Goal: Information Seeking & Learning: Check status

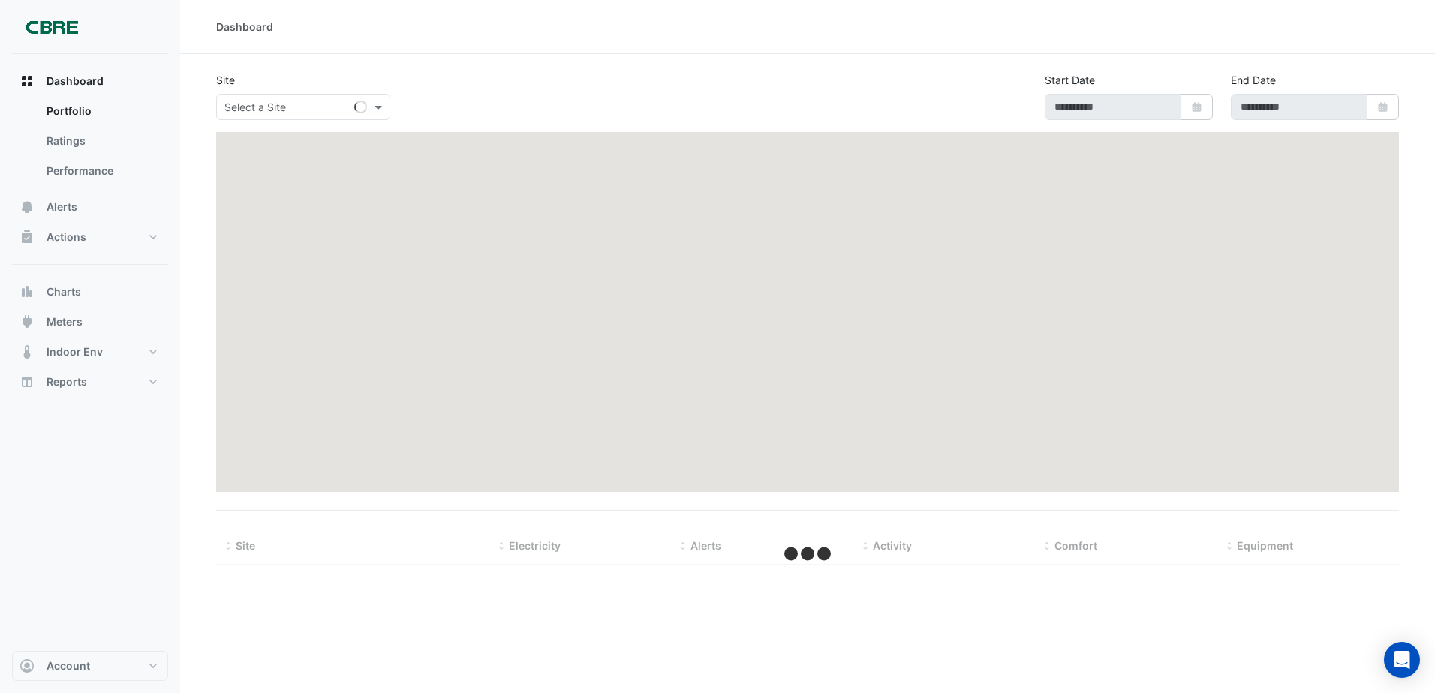
type input "**********"
select select "***"
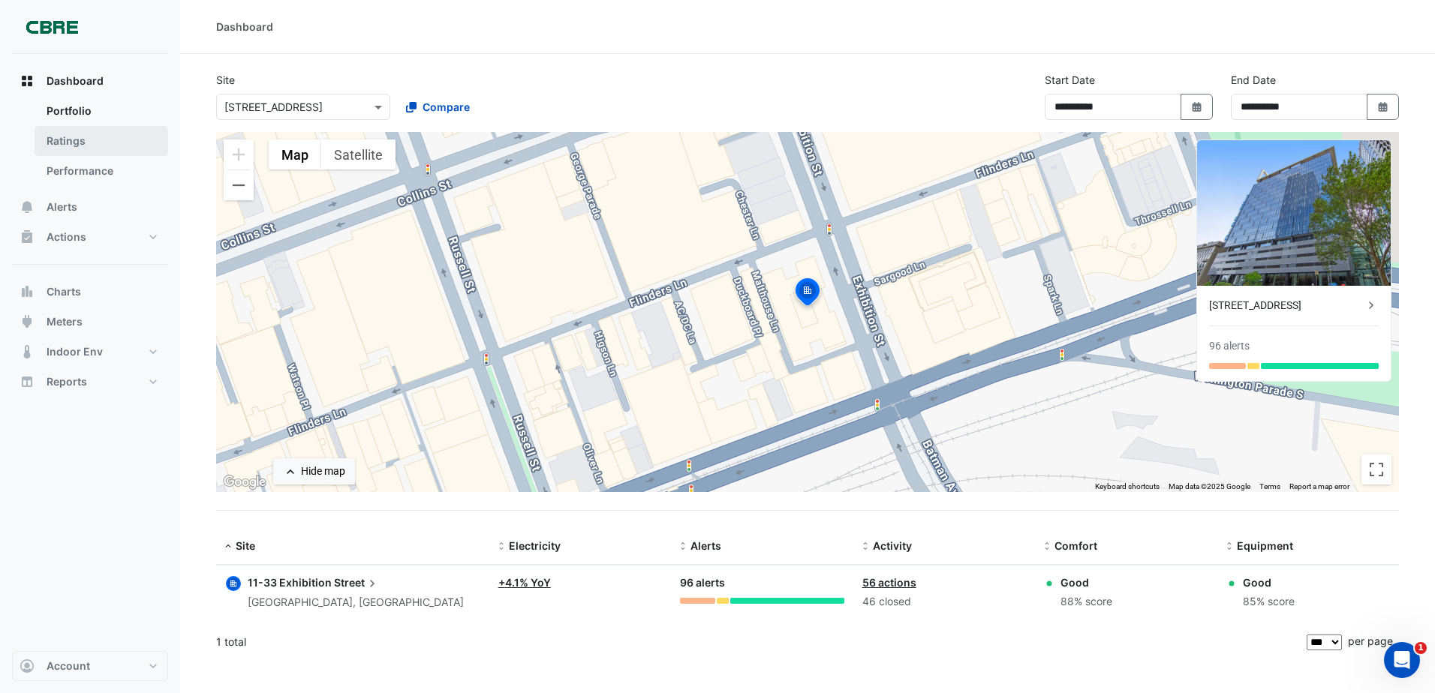
drag, startPoint x: 101, startPoint y: 131, endPoint x: 98, endPoint y: 143, distance: 12.2
click at [101, 133] on link "Ratings" at bounding box center [102, 141] width 134 height 30
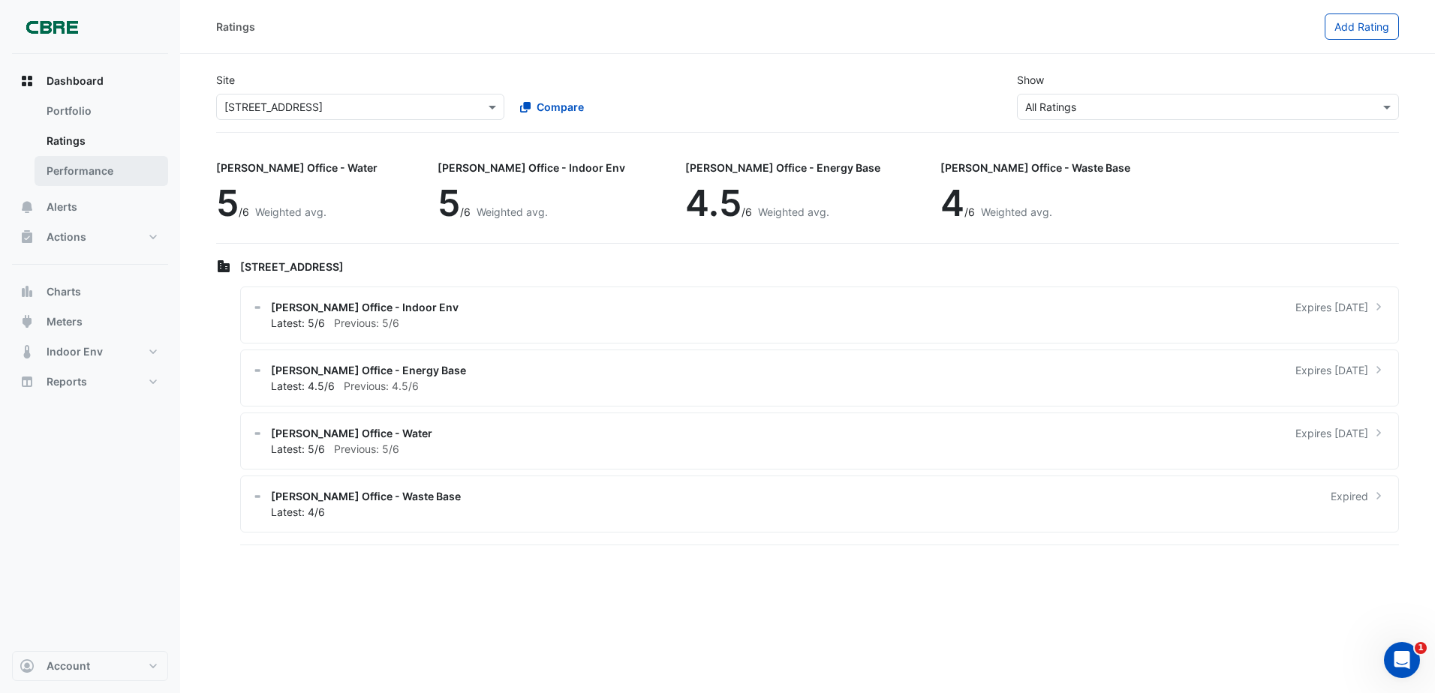
click at [107, 164] on link "Performance" at bounding box center [102, 171] width 134 height 30
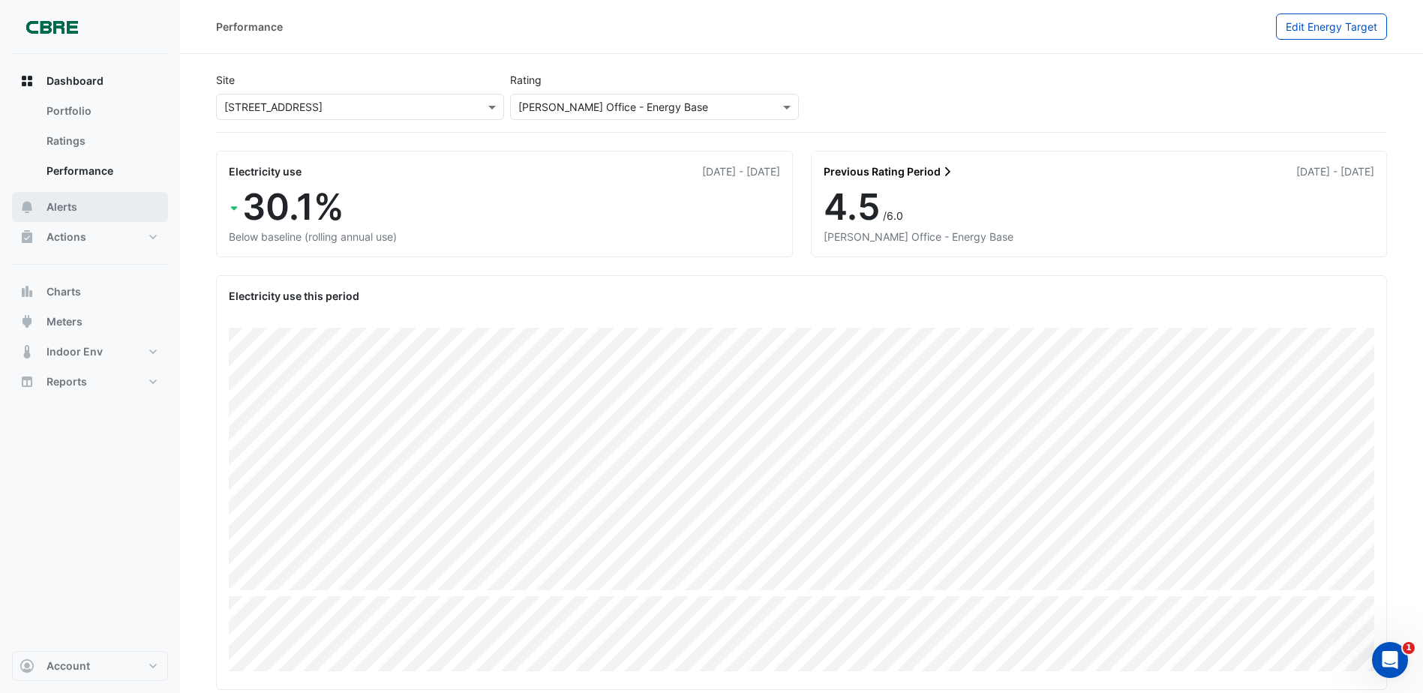
click at [114, 220] on button "Alerts" at bounding box center [90, 207] width 156 height 30
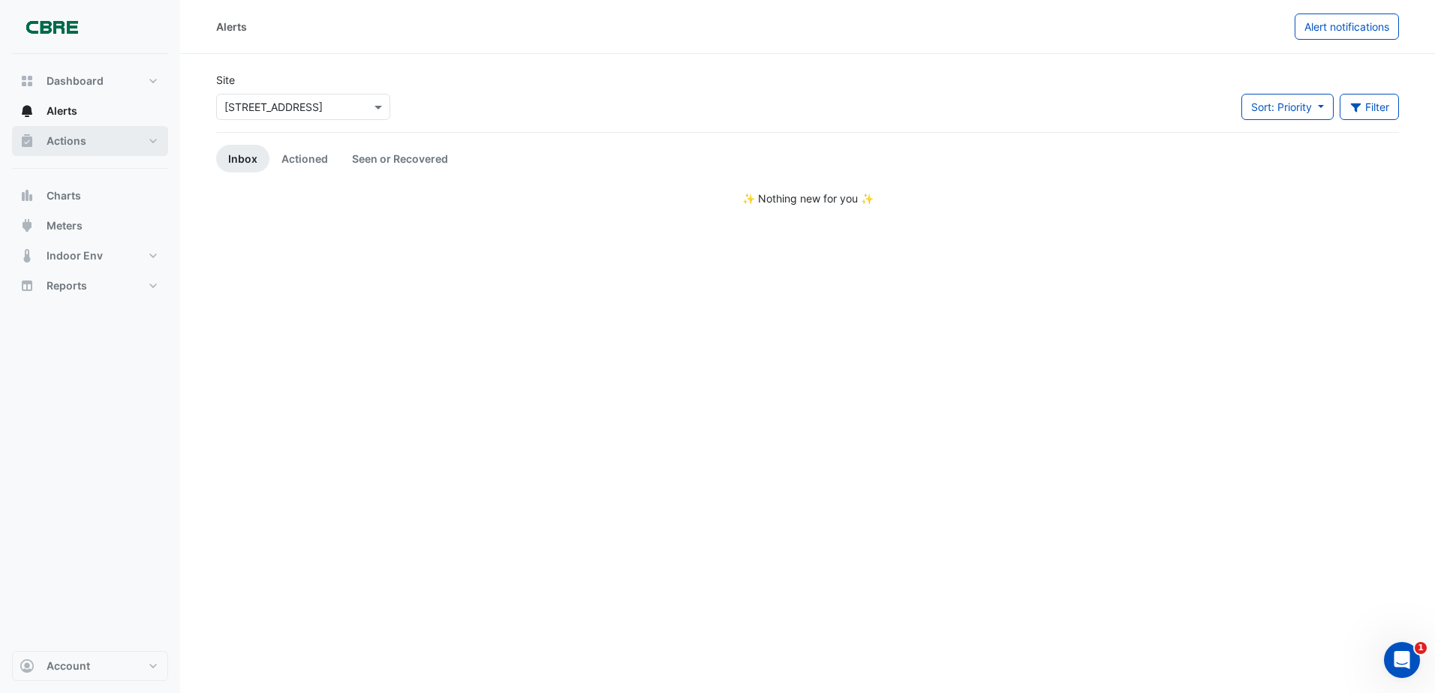
click at [122, 149] on button "Actions" at bounding box center [90, 141] width 156 height 30
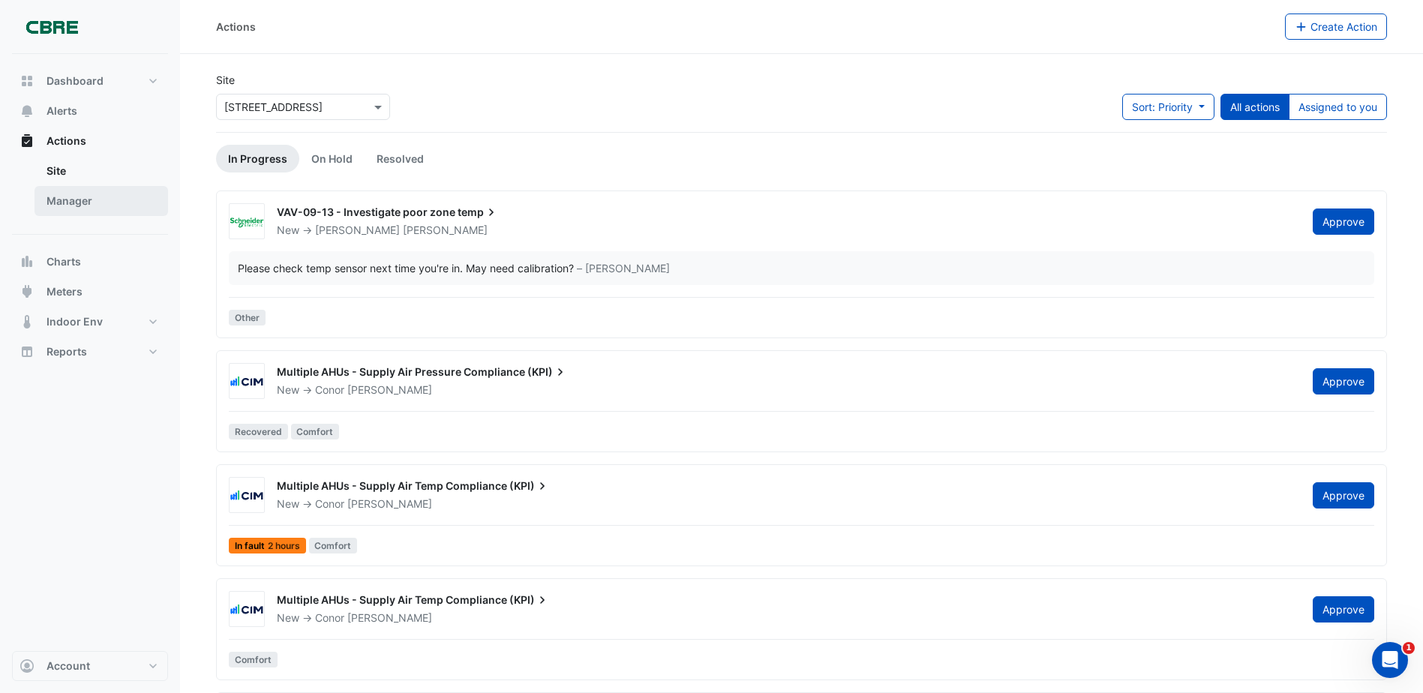
click at [120, 213] on link "Manager" at bounding box center [102, 201] width 134 height 30
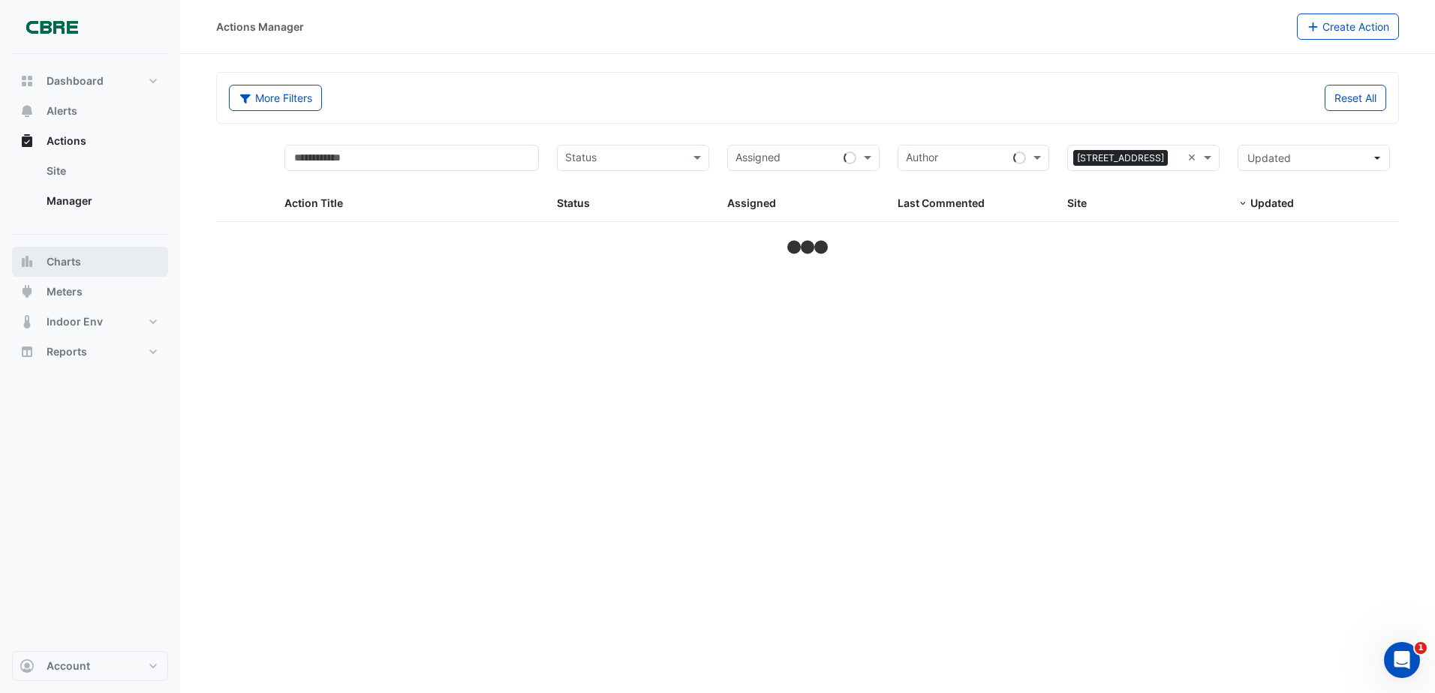
click at [123, 268] on button "Charts" at bounding box center [90, 262] width 156 height 30
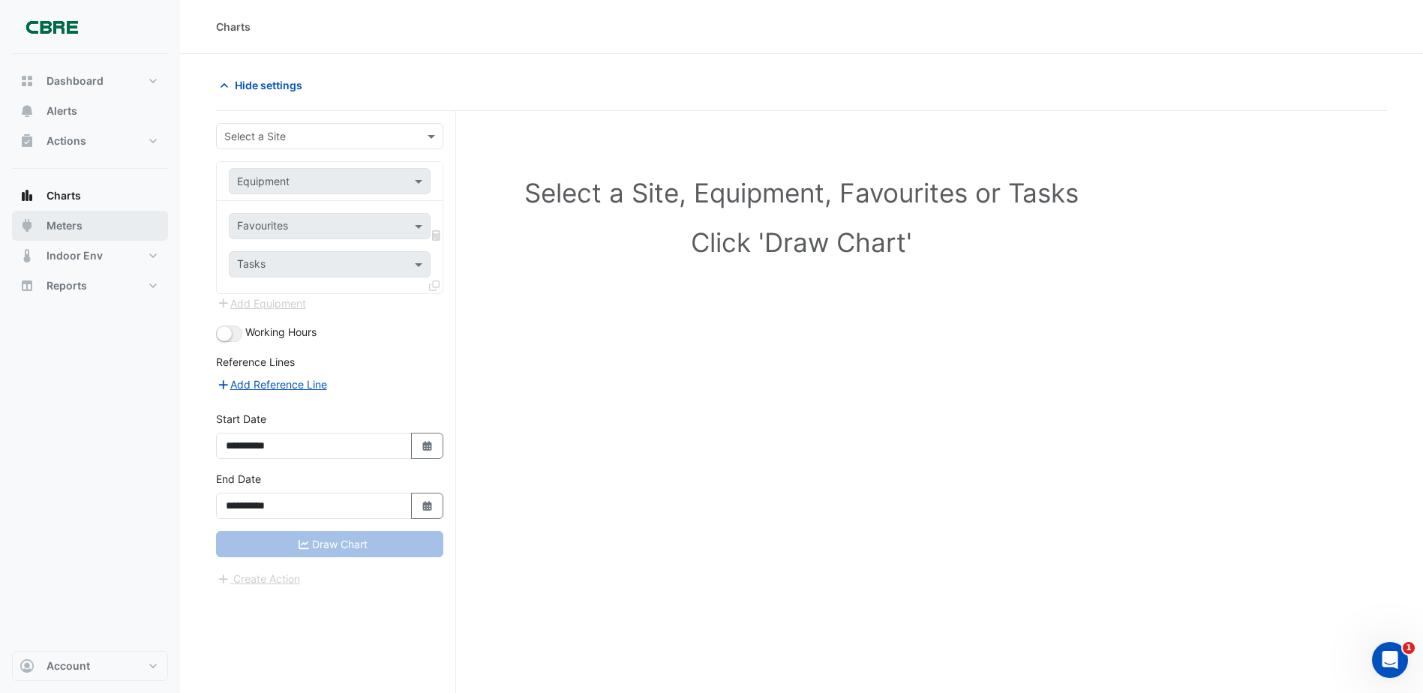
click at [107, 230] on button "Meters" at bounding box center [90, 226] width 156 height 30
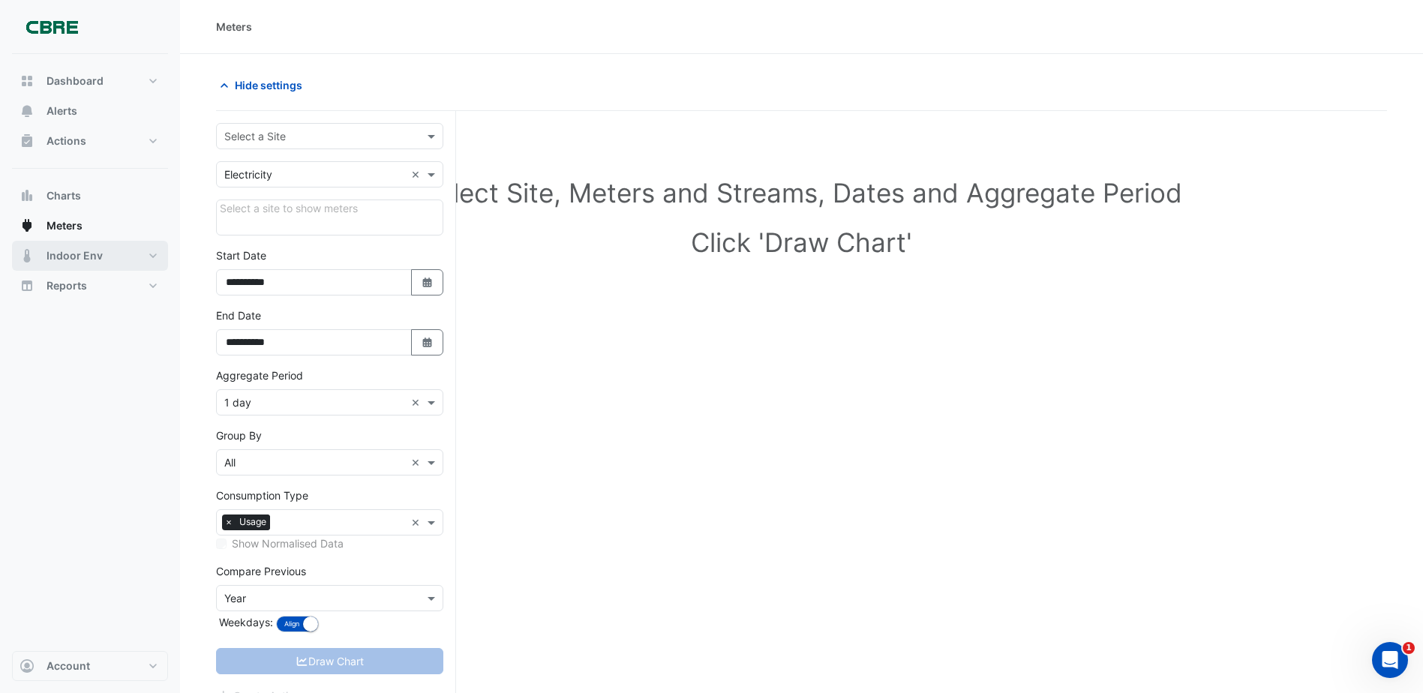
click at [108, 253] on button "Indoor Env" at bounding box center [90, 256] width 156 height 30
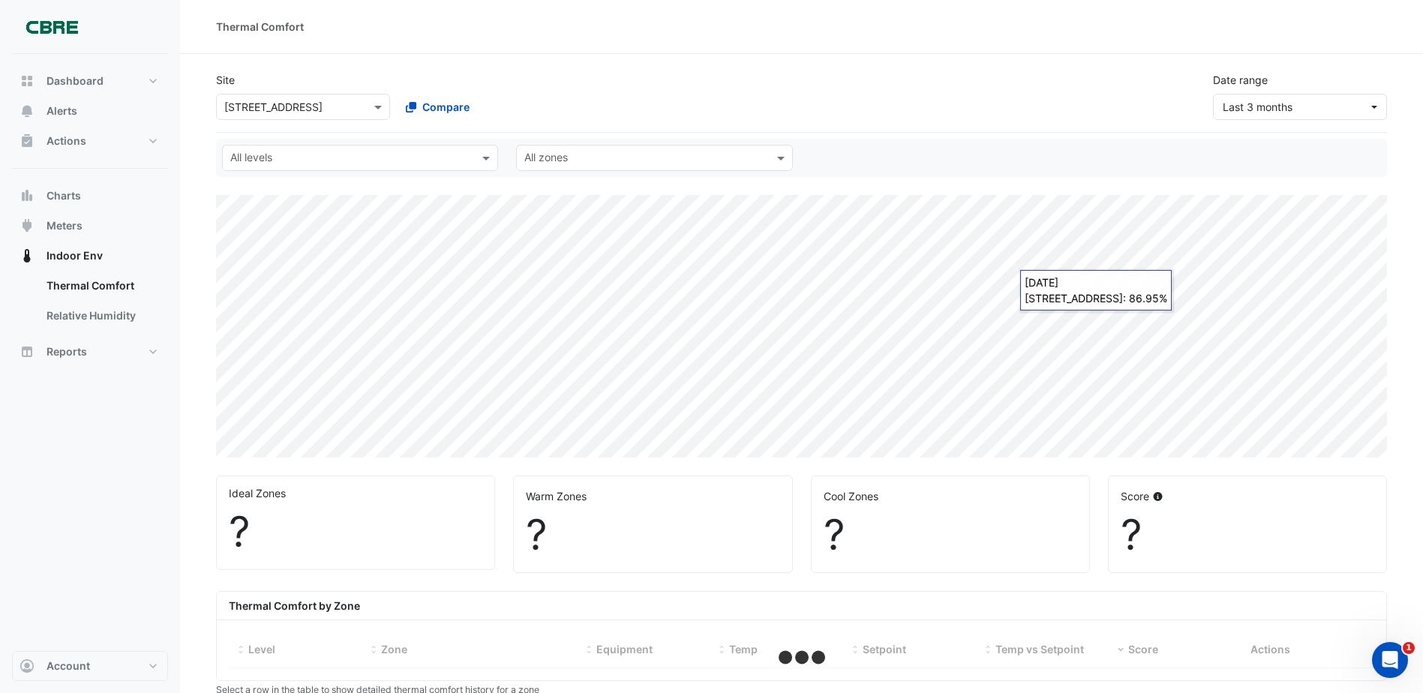
select select "***"
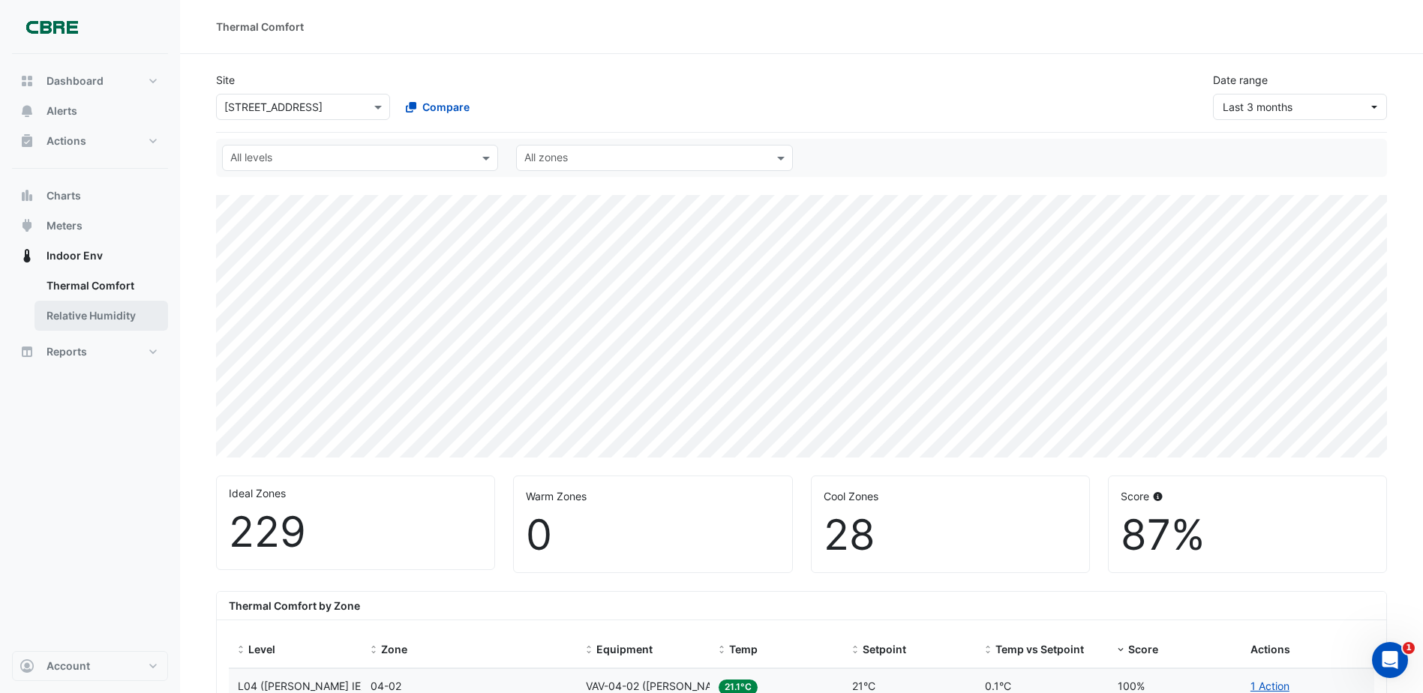
click at [142, 314] on link "Relative Humidity" at bounding box center [102, 316] width 134 height 30
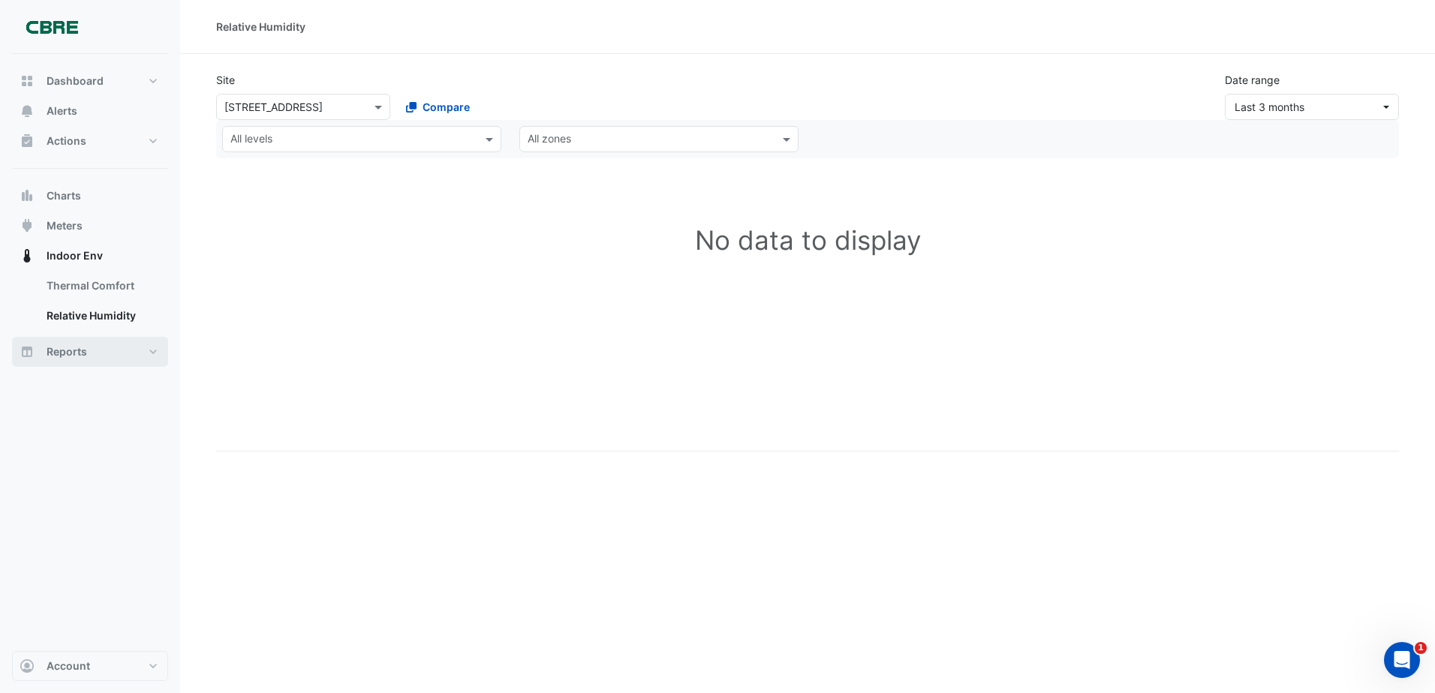
click at [95, 359] on button "Reports" at bounding box center [90, 352] width 156 height 30
select select "***"
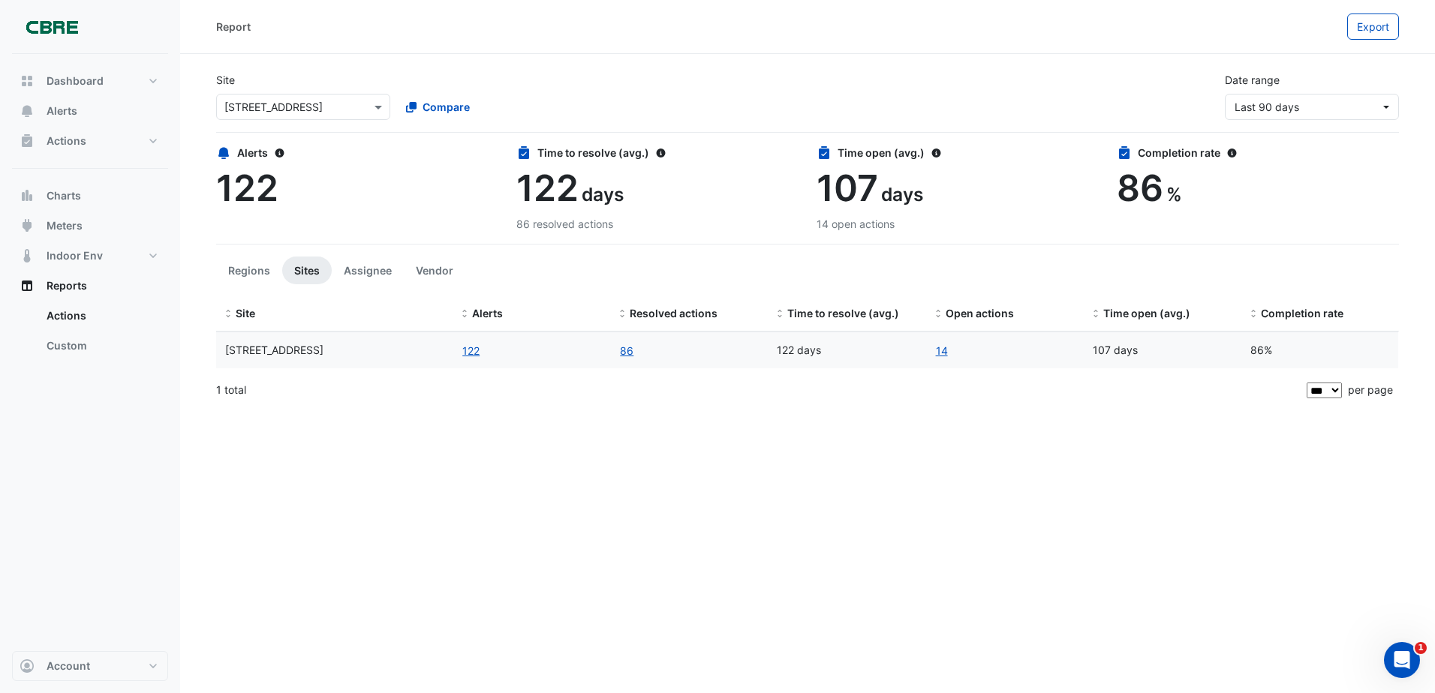
click at [1372, 131] on div "Alerts 122 Time to resolve (avg.) 122 days 86 resolved actions Time open (avg.)…" at bounding box center [807, 179] width 1200 height 105
click at [1375, 123] on div "Site × [STREET_ADDRESS] Compare Date range Last 90 days" at bounding box center [807, 96] width 1182 height 73
click at [1374, 122] on div "Site × [STREET_ADDRESS] Compare Date range Last 90 days" at bounding box center [807, 96] width 1182 height 73
click at [1357, 108] on span "Last 90 days" at bounding box center [1307, 107] width 146 height 16
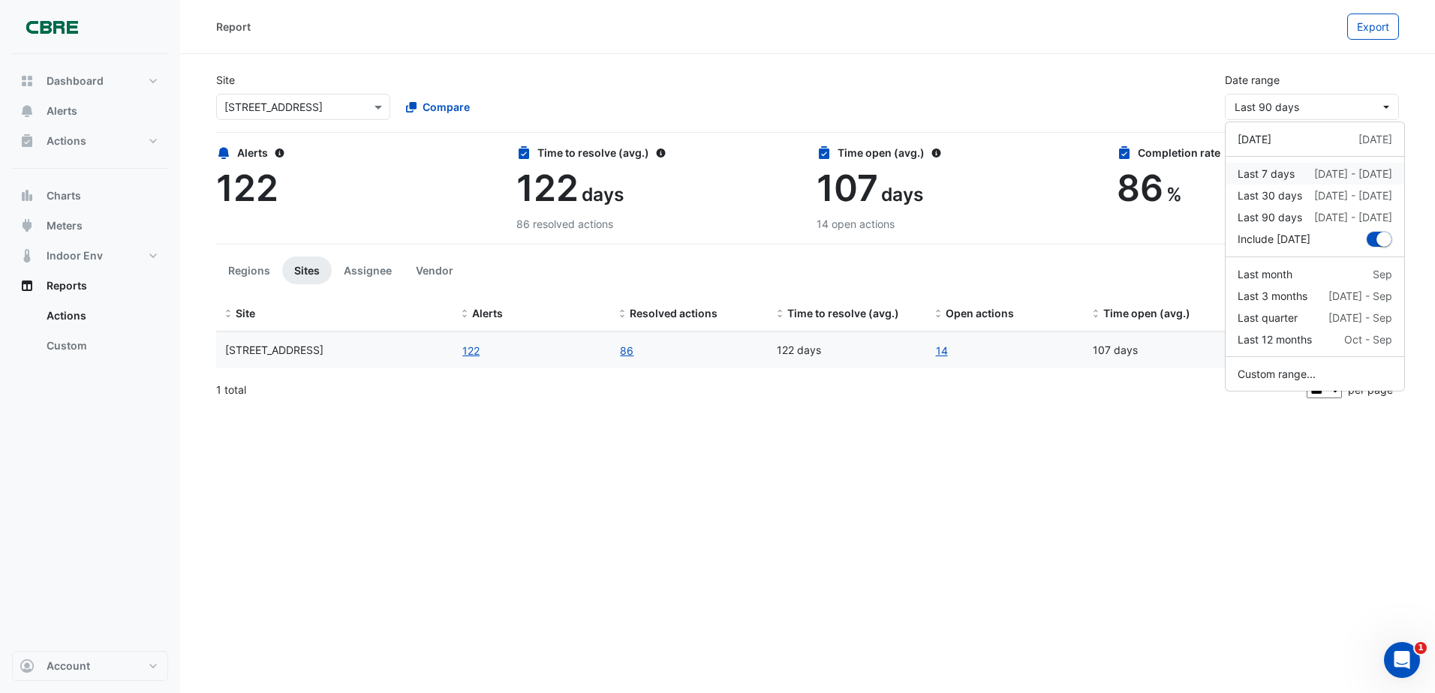
click at [1266, 178] on div "Last 7 days" at bounding box center [1265, 174] width 57 height 16
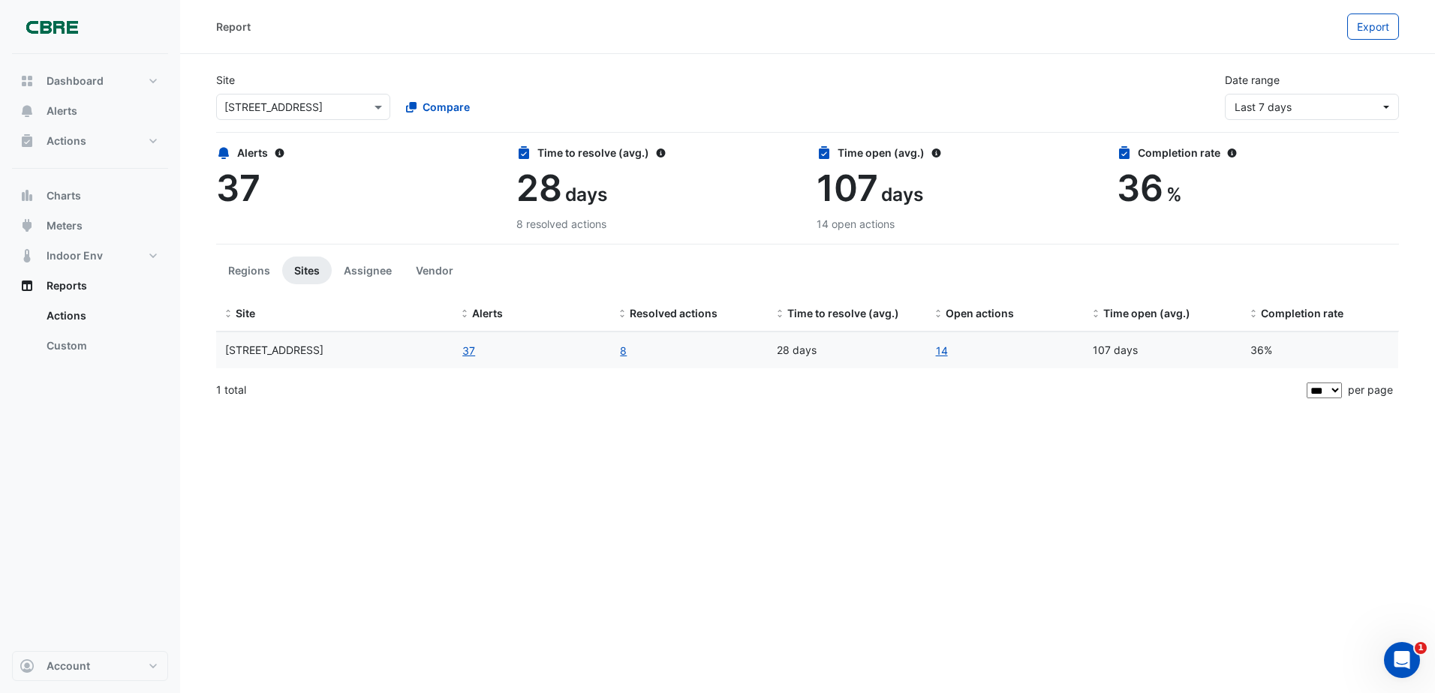
click at [1311, 92] on div "Date range Last 7 days" at bounding box center [1311, 96] width 192 height 48
click at [1313, 81] on div "Date range Last 7 days" at bounding box center [1311, 96] width 192 height 48
click at [1317, 105] on span "Last 7 days" at bounding box center [1307, 107] width 146 height 16
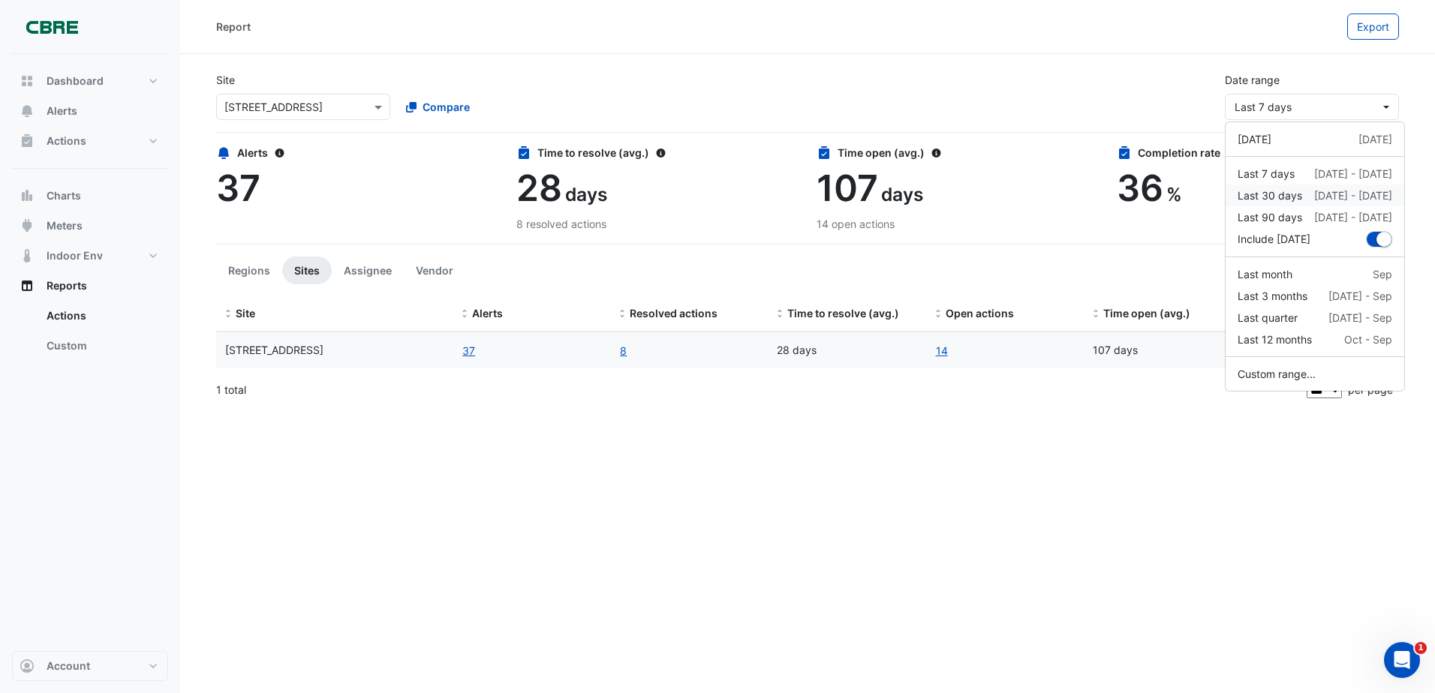
click at [1299, 200] on div "Last 30 days" at bounding box center [1269, 196] width 65 height 16
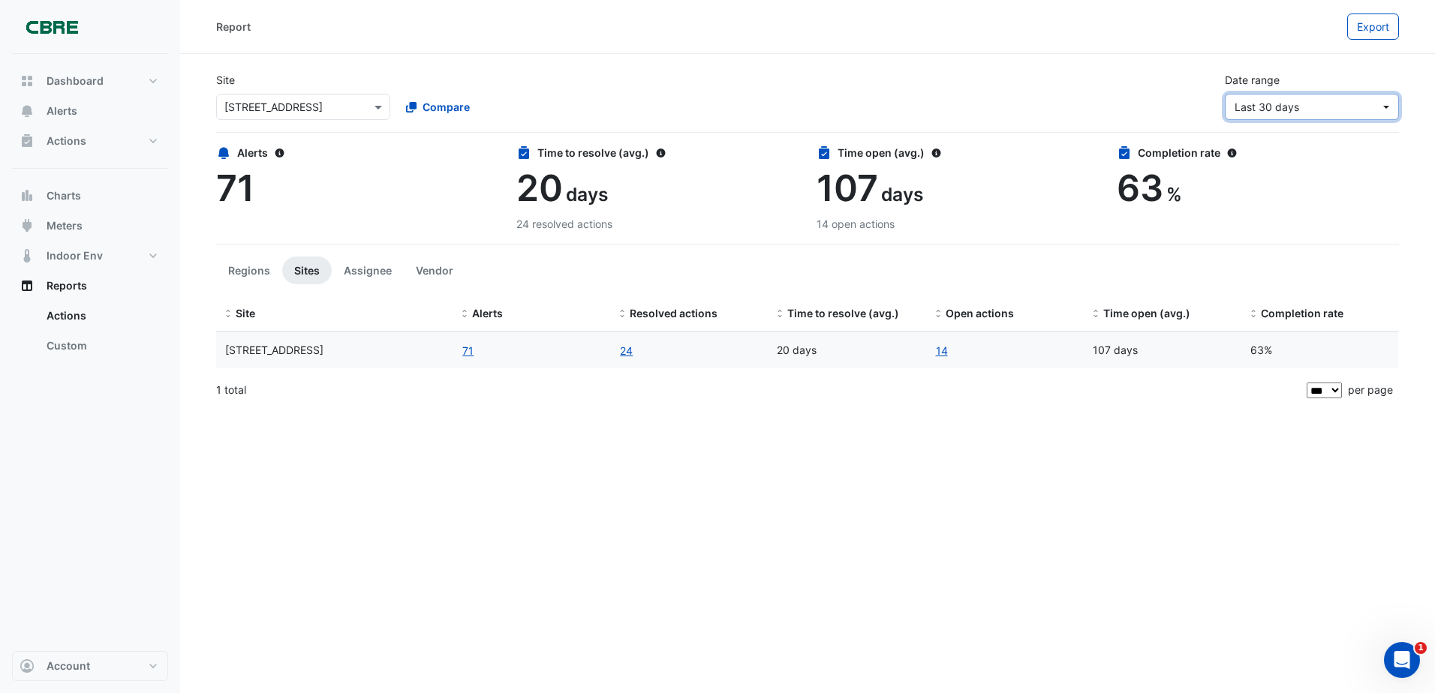
click at [1303, 107] on span "Last 30 days" at bounding box center [1307, 107] width 146 height 16
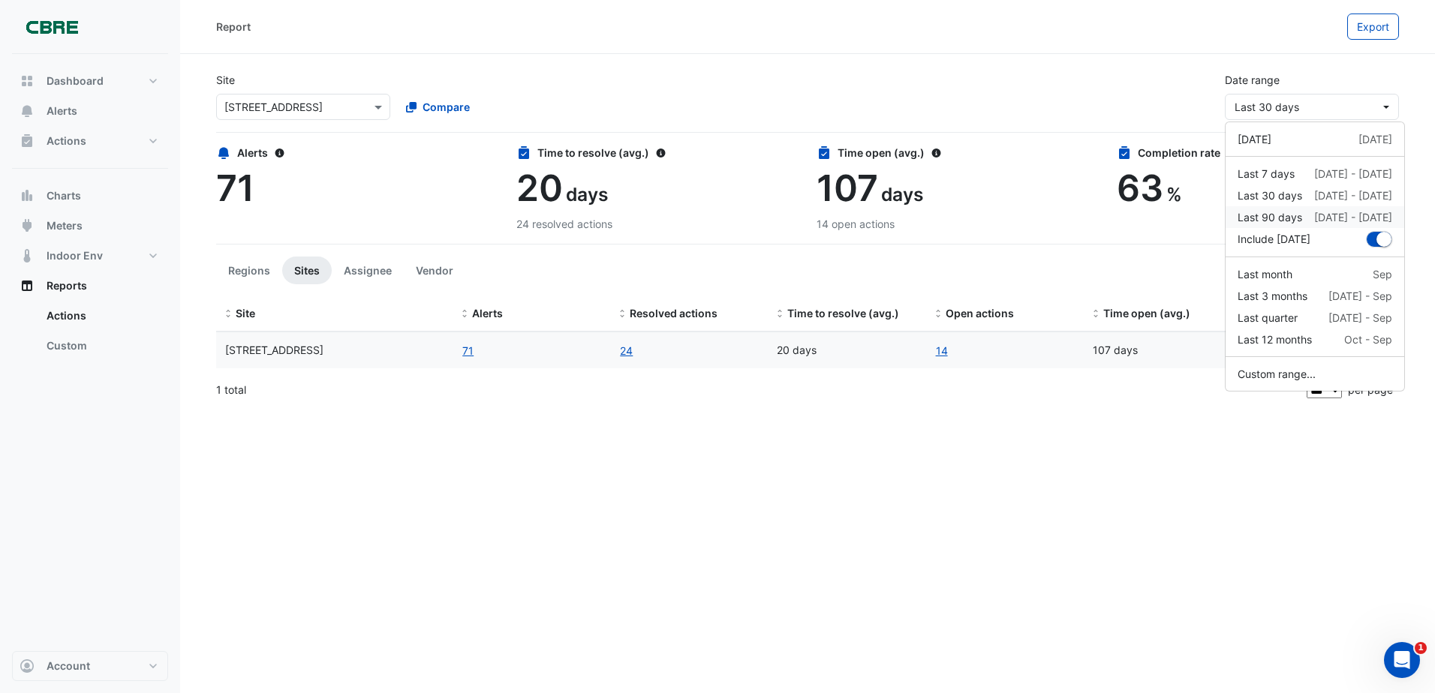
click at [1286, 215] on div "Last 90 days" at bounding box center [1269, 217] width 65 height 16
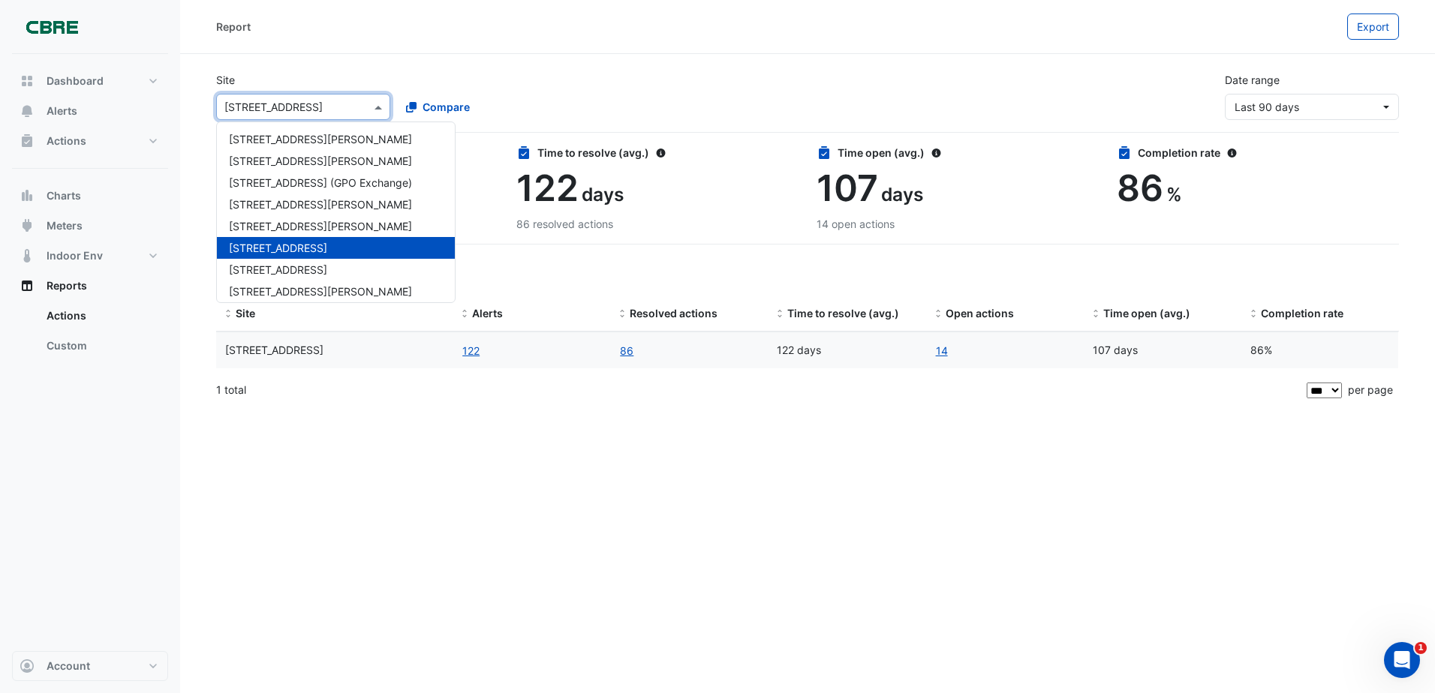
click at [284, 105] on input "text" at bounding box center [288, 108] width 128 height 16
click at [268, 179] on span "[STREET_ADDRESS] (GPO Exchange)" at bounding box center [320, 182] width 183 height 13
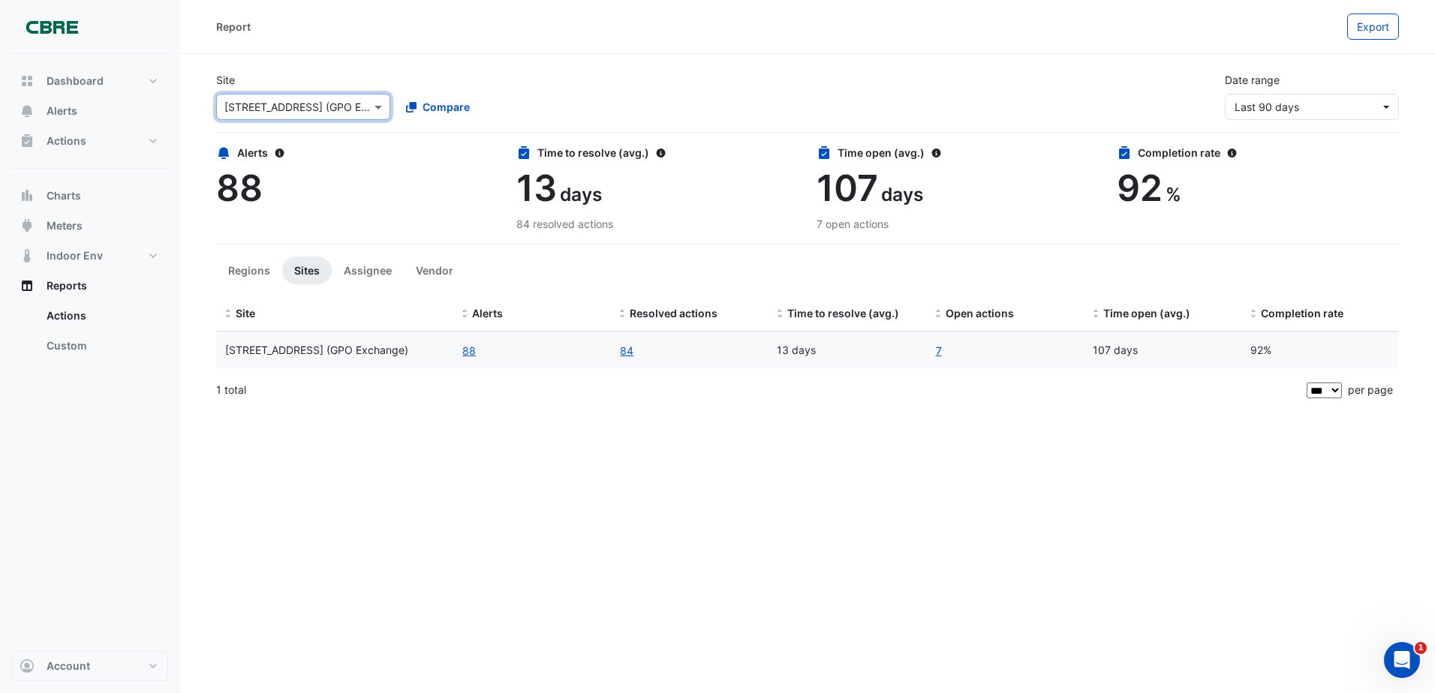
click at [325, 85] on div "Site × [STREET_ADDRESS] (GPO Exchange) Compare" at bounding box center [393, 96] width 372 height 48
click at [325, 104] on input "text" at bounding box center [288, 108] width 128 height 16
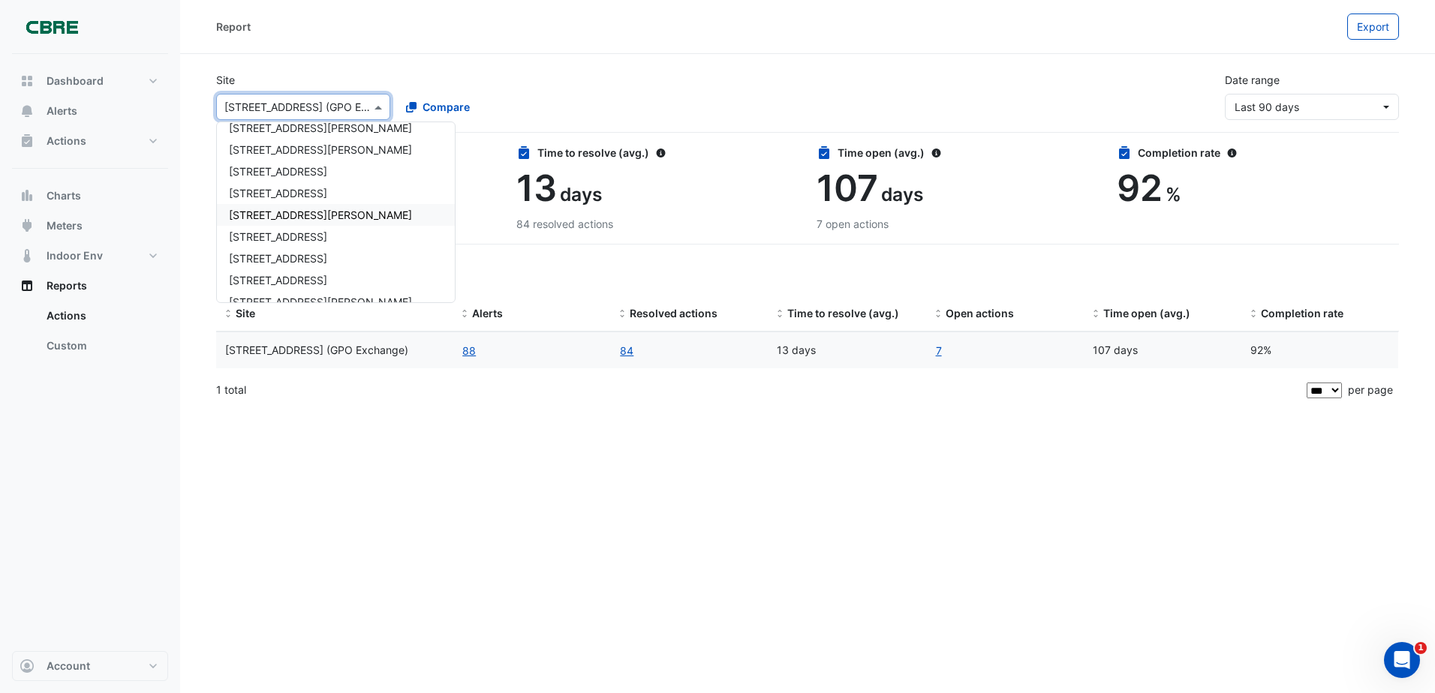
scroll to position [75, 0]
click at [301, 258] on span "[STREET_ADDRESS]" at bounding box center [278, 260] width 98 height 13
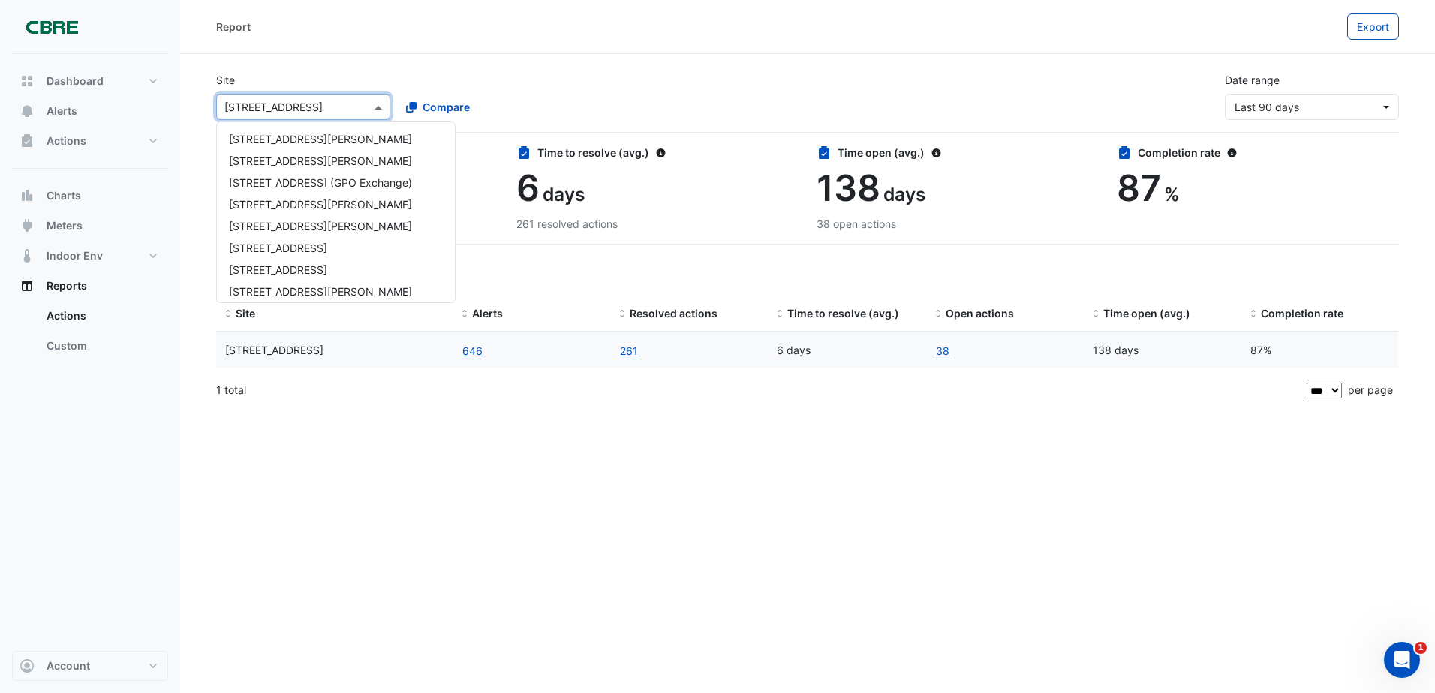
click at [325, 109] on input "text" at bounding box center [288, 108] width 128 height 16
click at [317, 253] on span "[STREET_ADDRESS]" at bounding box center [278, 248] width 98 height 13
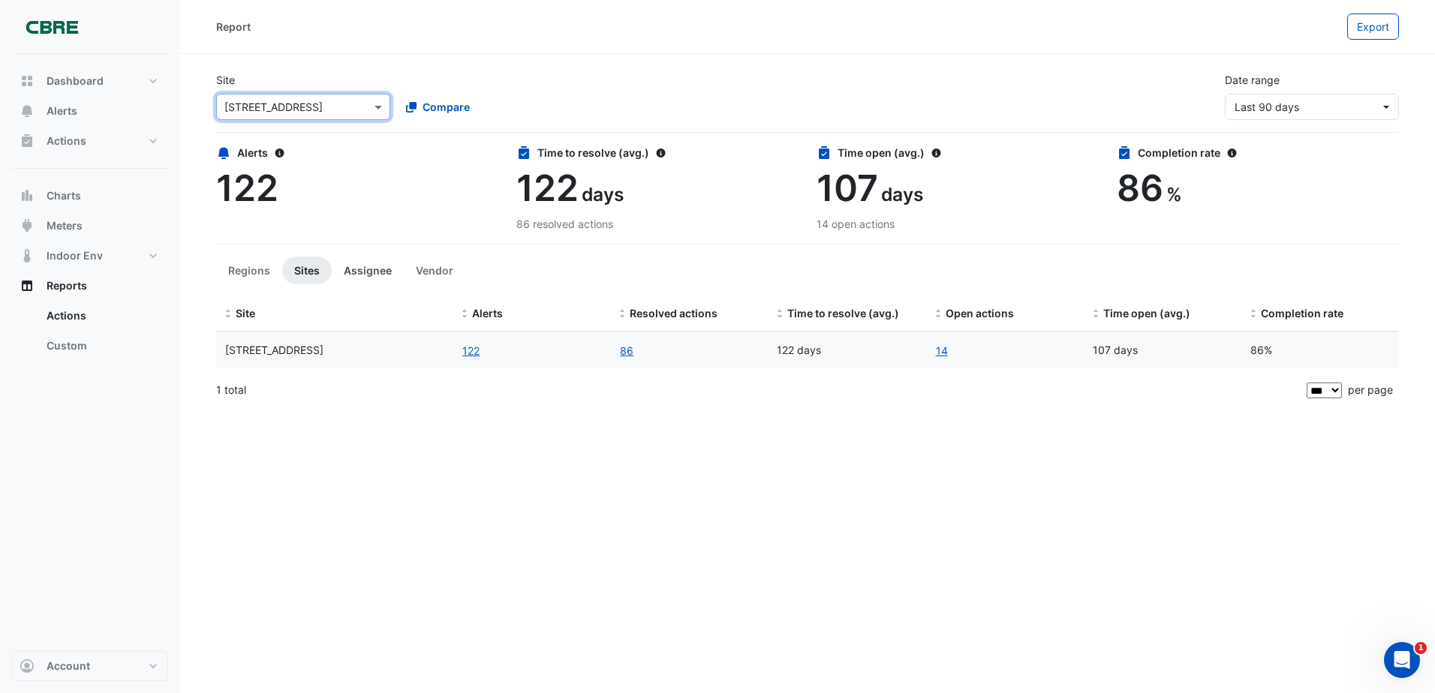
click at [350, 271] on button "Assignee" at bounding box center [368, 271] width 72 height 28
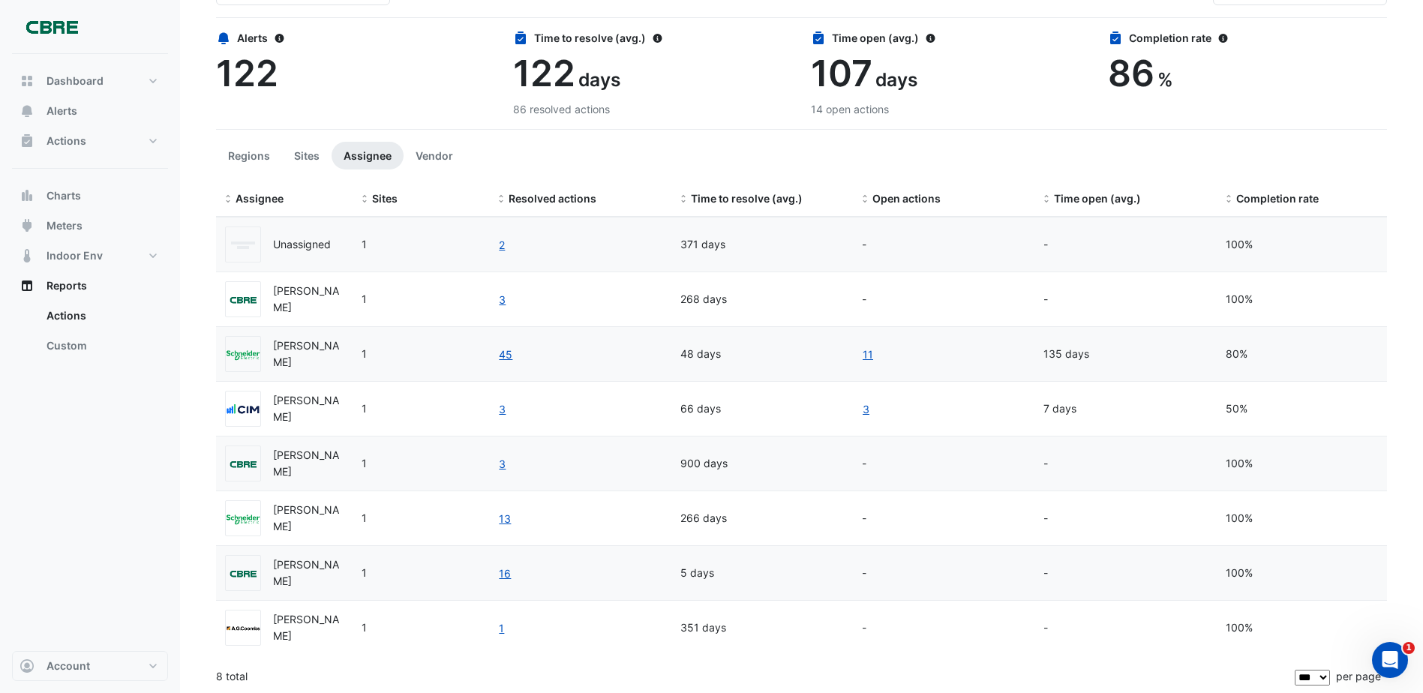
scroll to position [117, 0]
click at [762, 200] on span "Time to resolve (avg.)" at bounding box center [747, 196] width 112 height 13
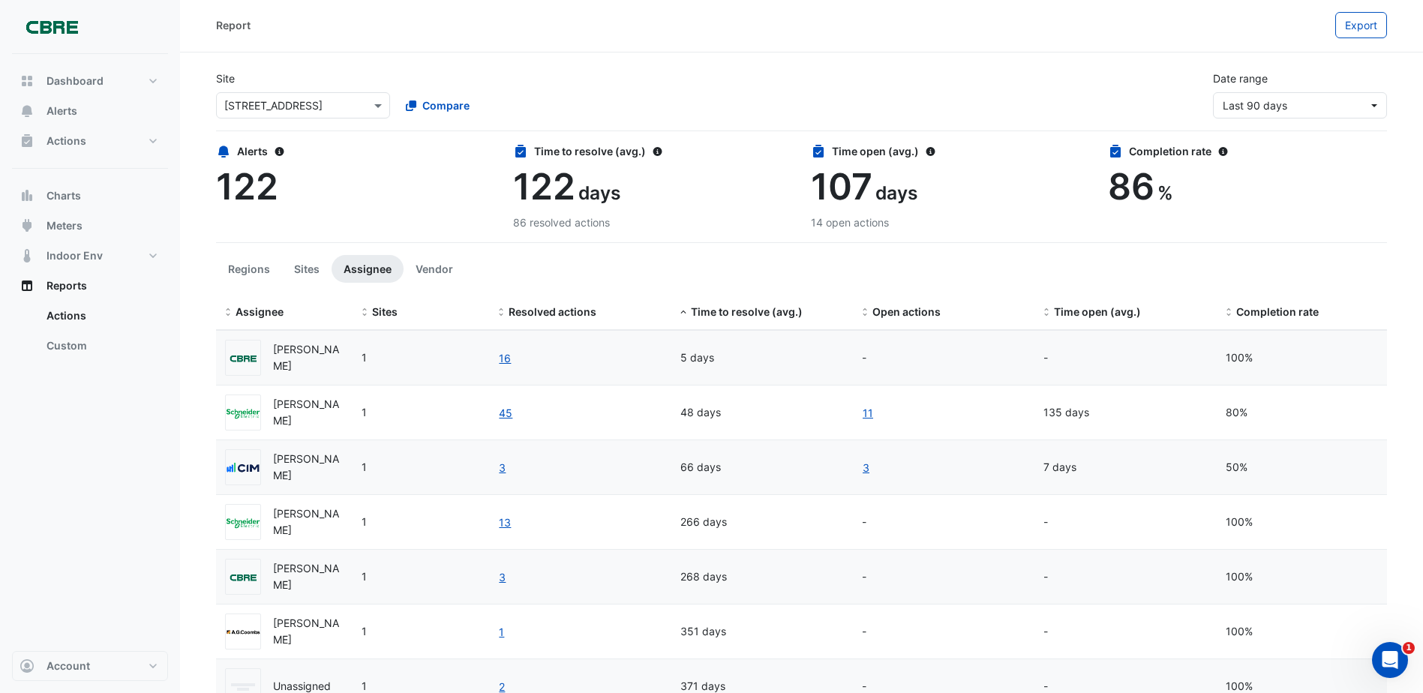
scroll to position [0, 0]
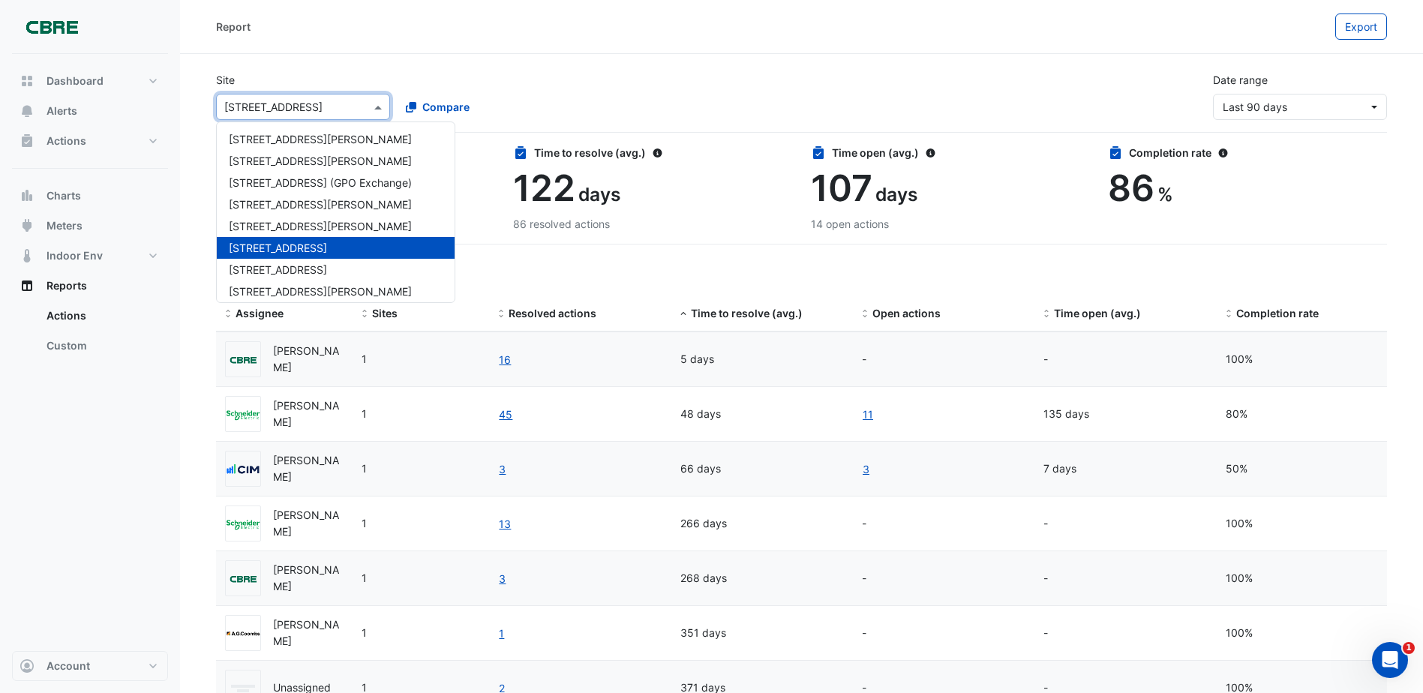
click at [261, 100] on input "text" at bounding box center [288, 108] width 128 height 16
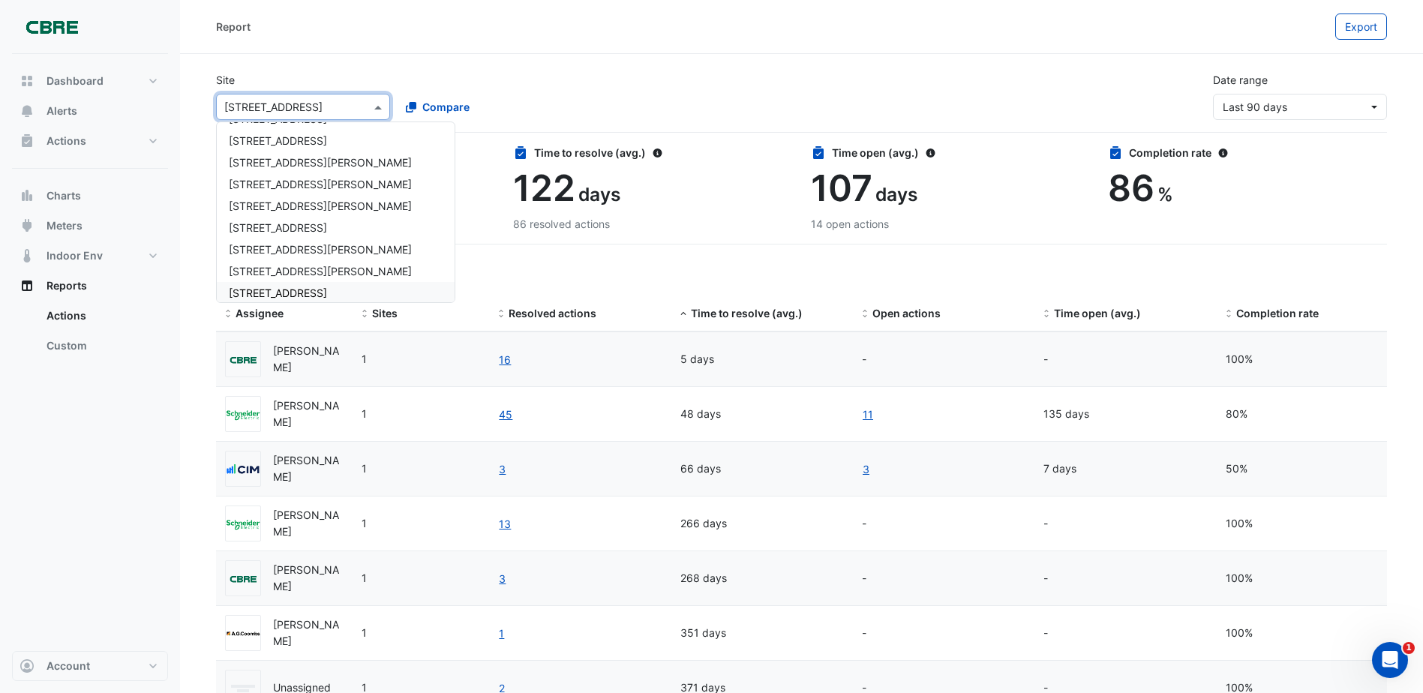
scroll to position [1116, 0]
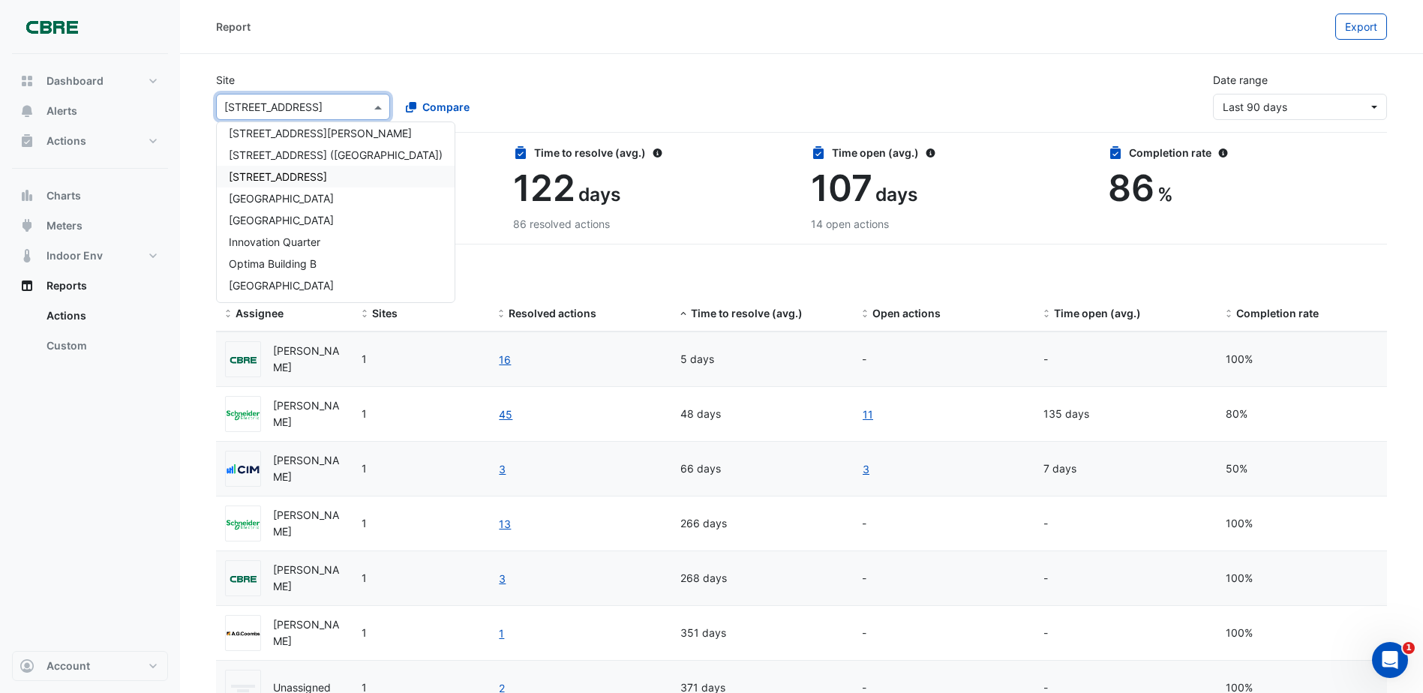
click at [322, 181] on span "[STREET_ADDRESS]" at bounding box center [278, 176] width 98 height 13
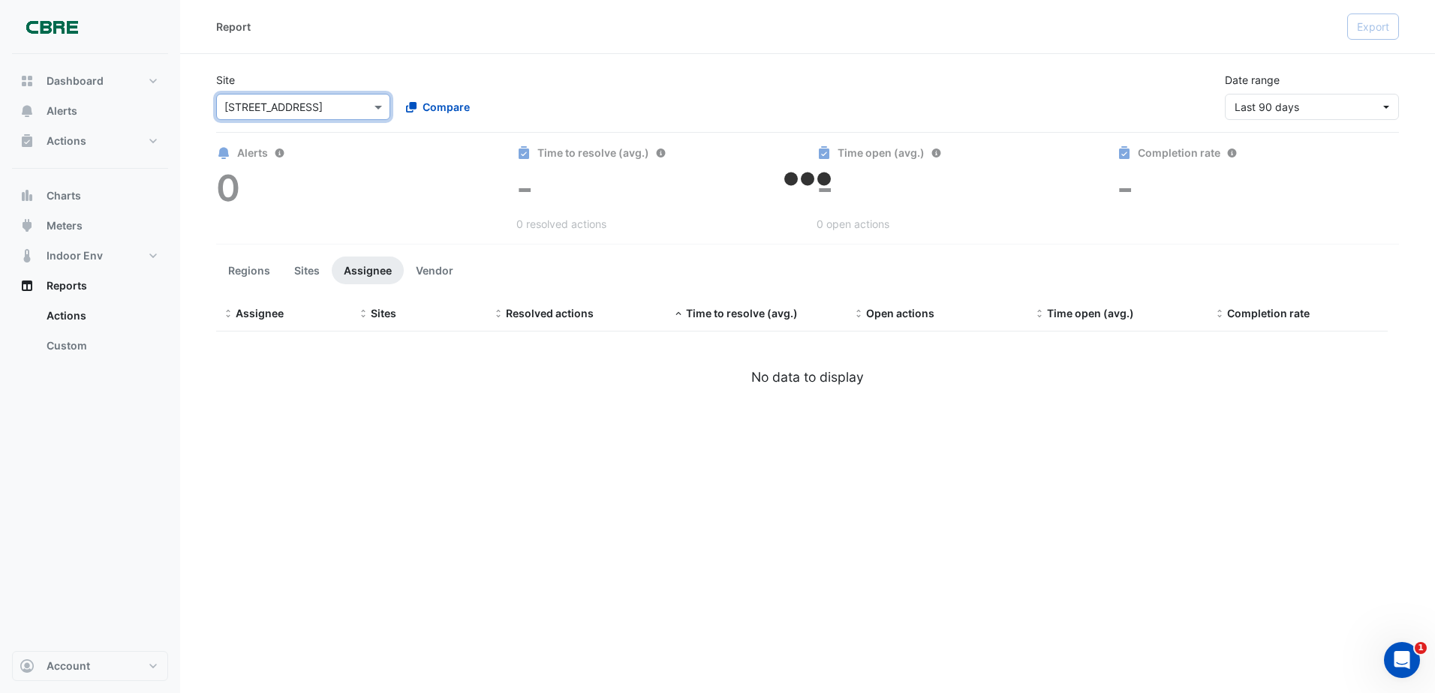
select select "***"
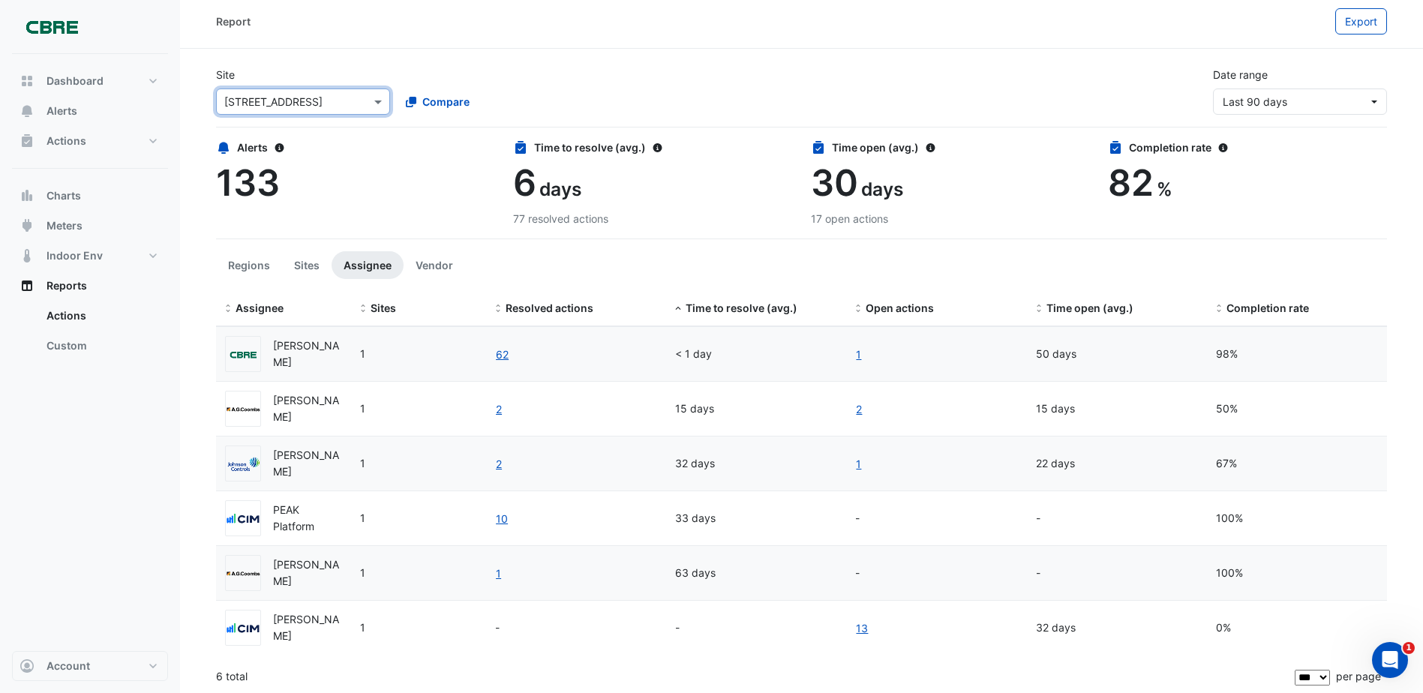
scroll to position [8, 0]
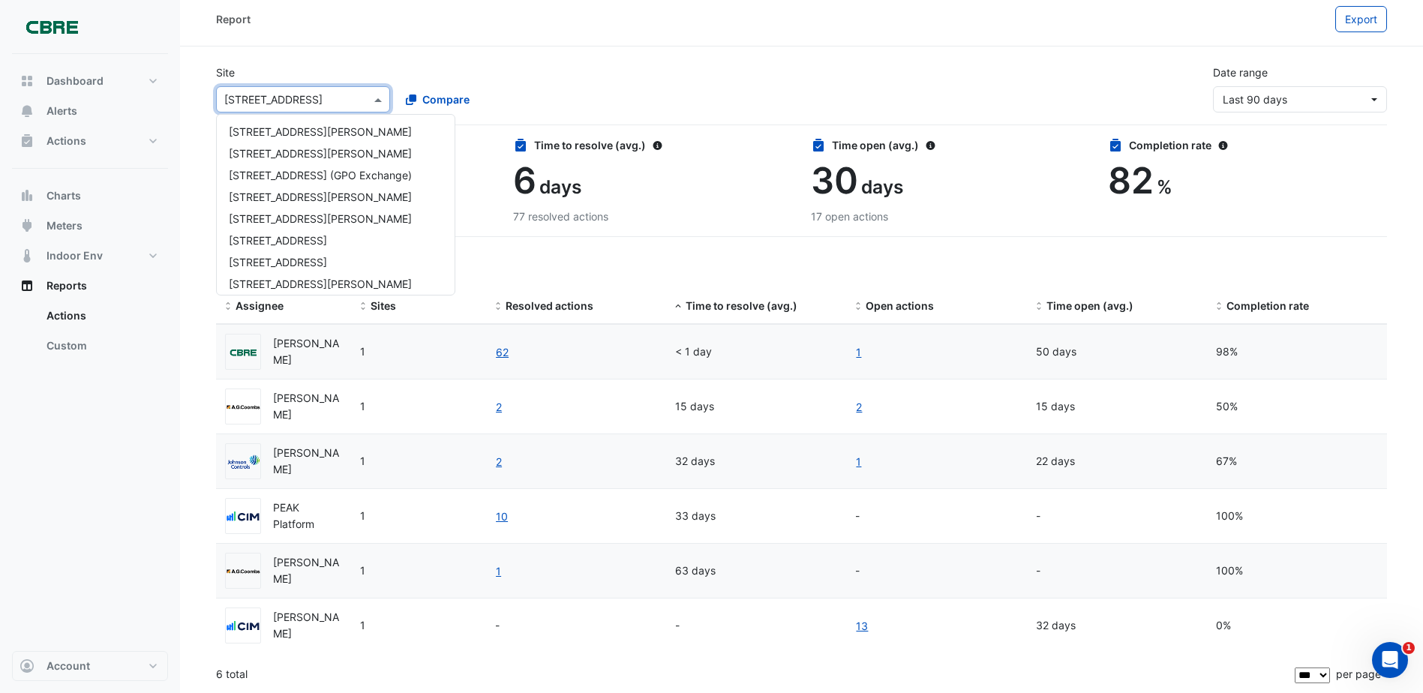
click at [342, 94] on input "text" at bounding box center [288, 100] width 128 height 16
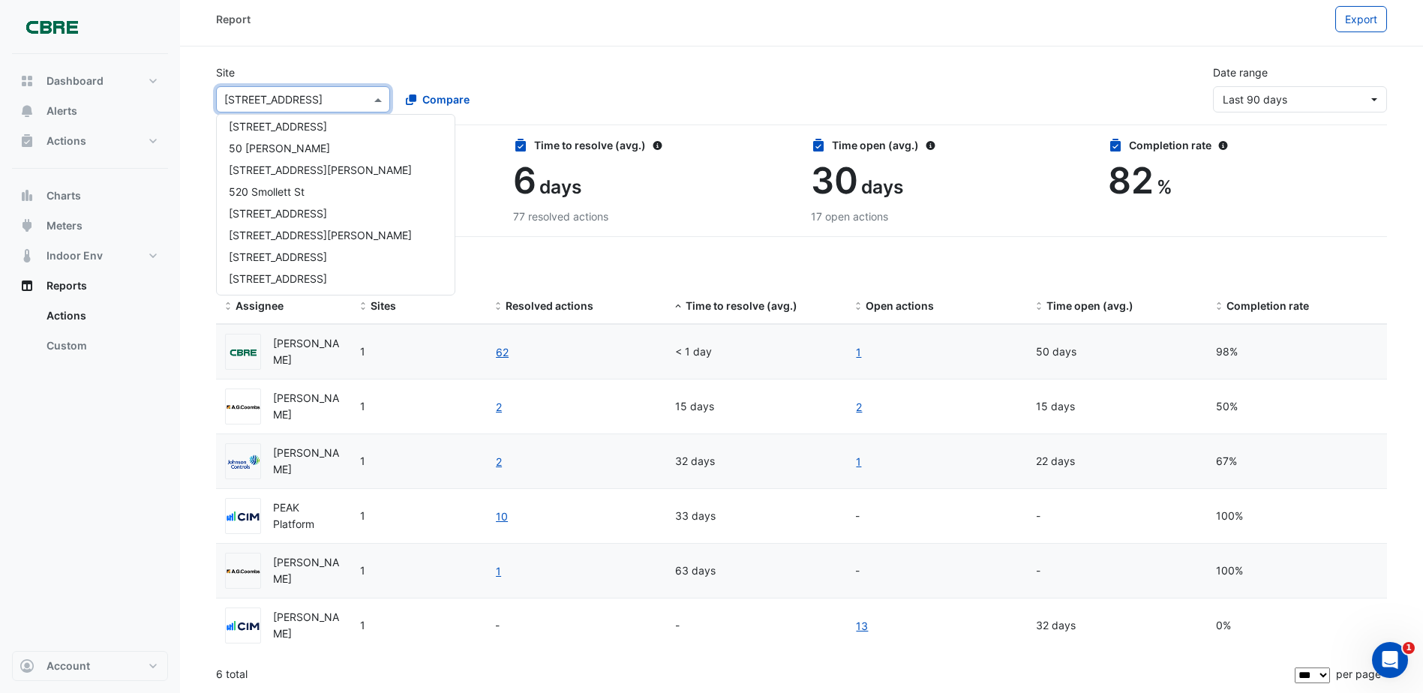
scroll to position [741, 0]
click at [320, 245] on div "[STREET_ADDRESS][PERSON_NAME]" at bounding box center [336, 240] width 238 height 22
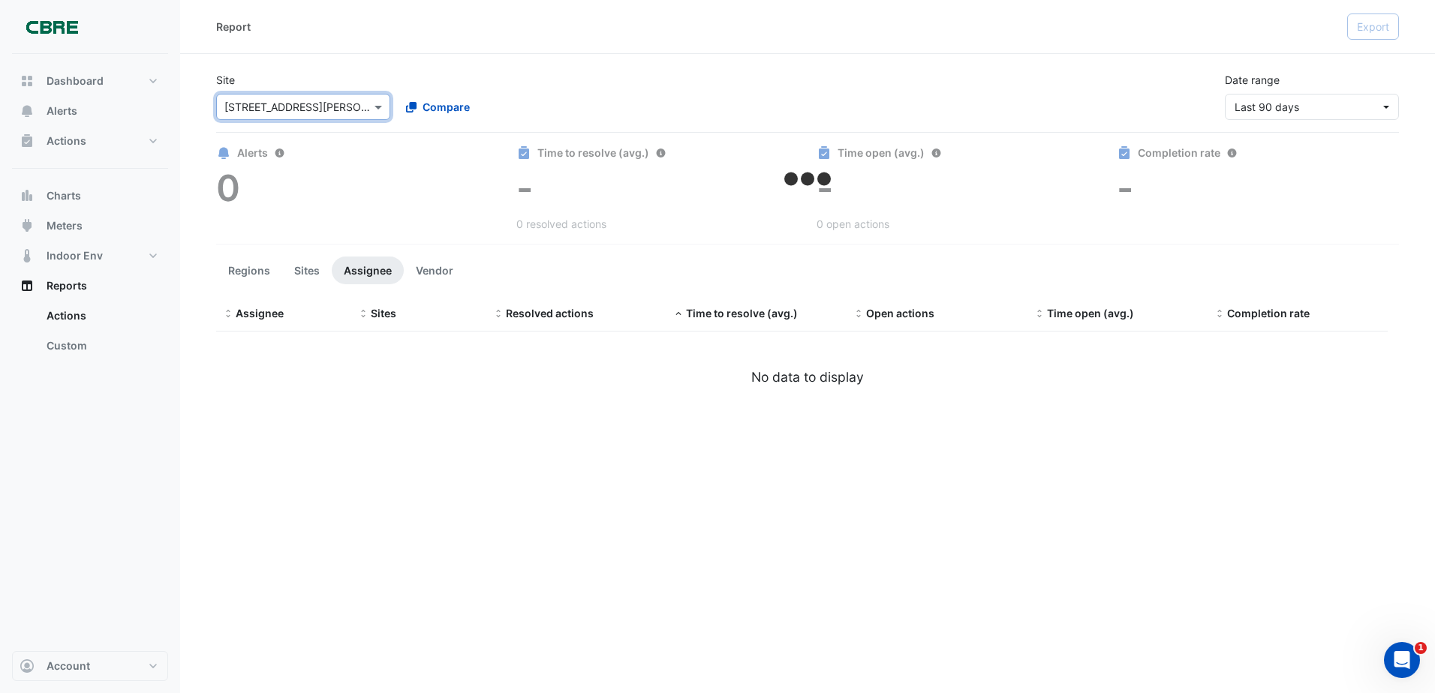
select select "***"
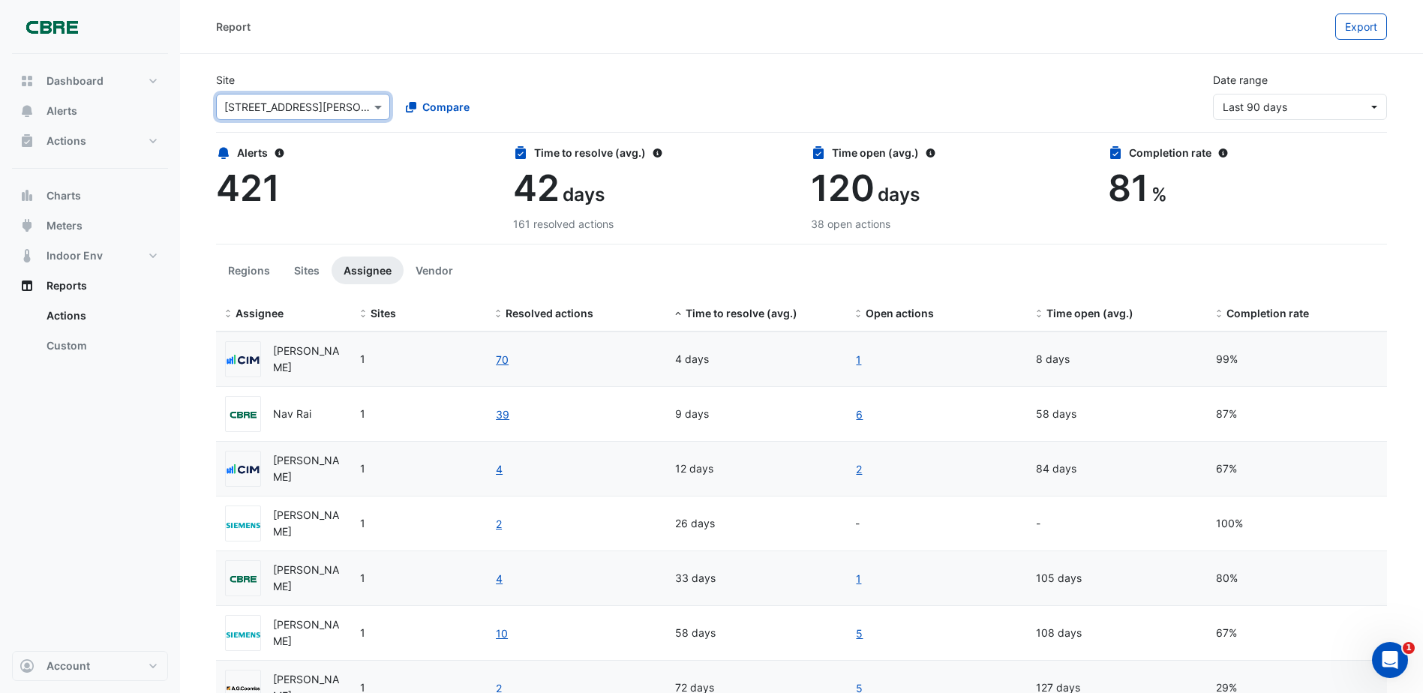
click at [257, 114] on div "× [STREET_ADDRESS][PERSON_NAME]" at bounding box center [297, 107] width 146 height 16
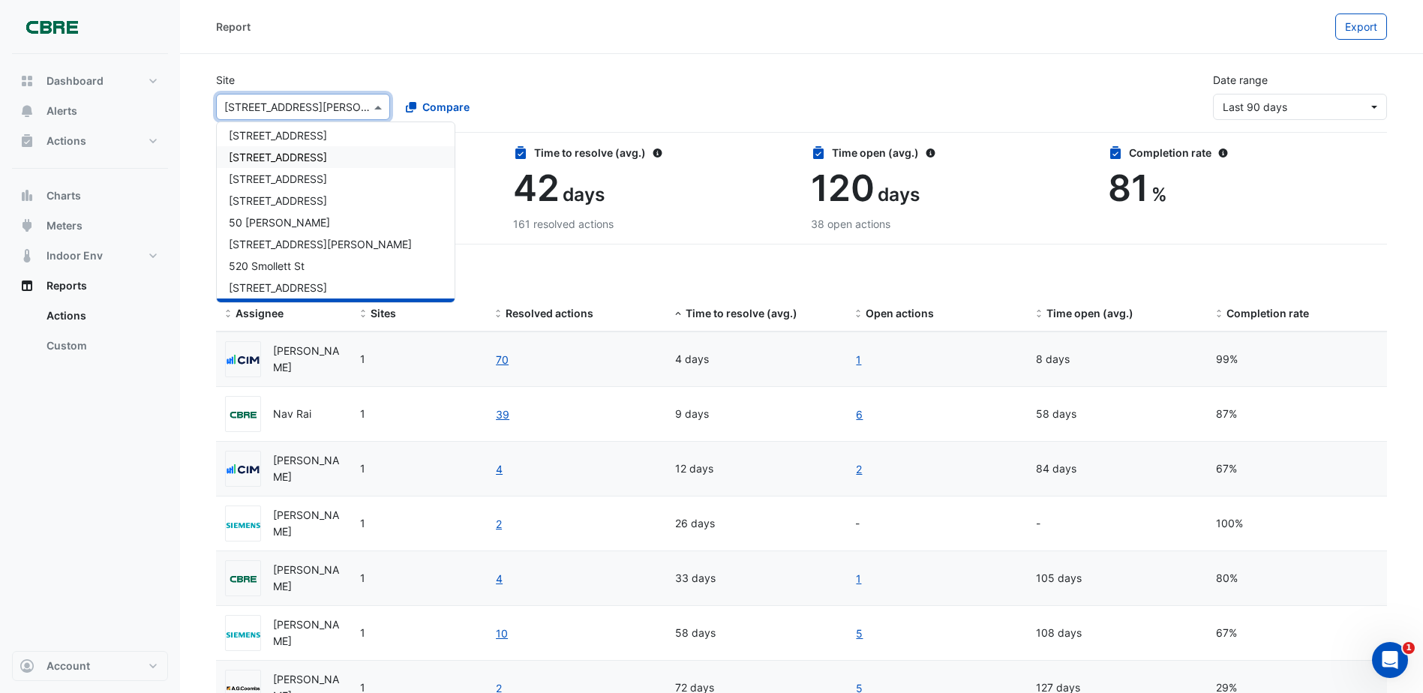
scroll to position [780, 0]
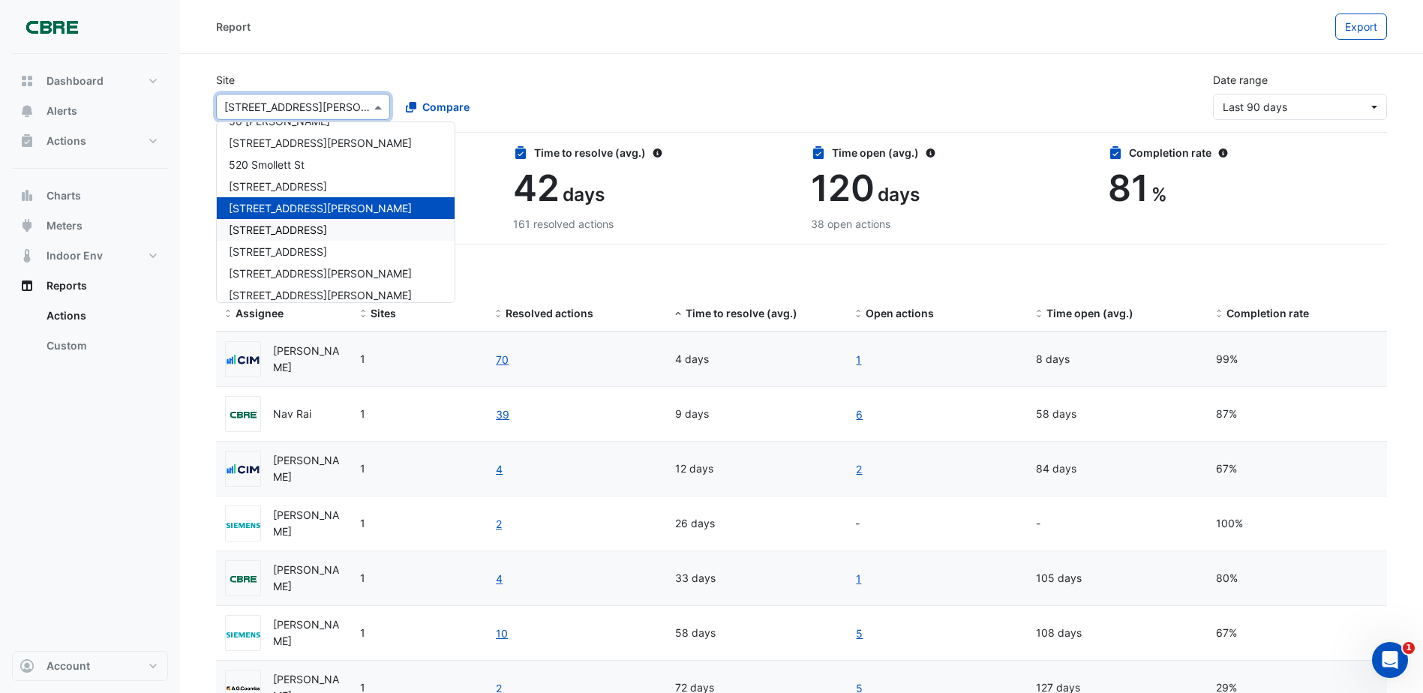
click at [257, 233] on span "[STREET_ADDRESS]" at bounding box center [278, 230] width 98 height 13
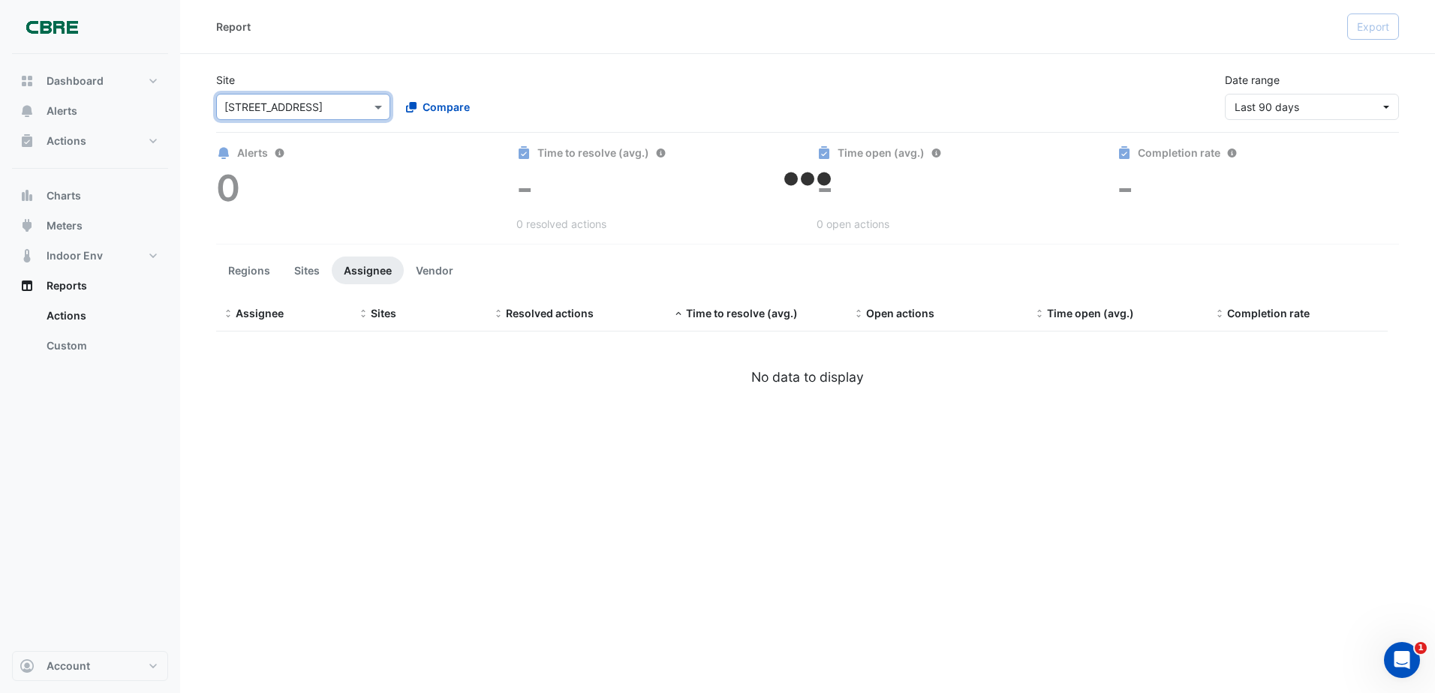
select select "***"
